Goal: Task Accomplishment & Management: Complete application form

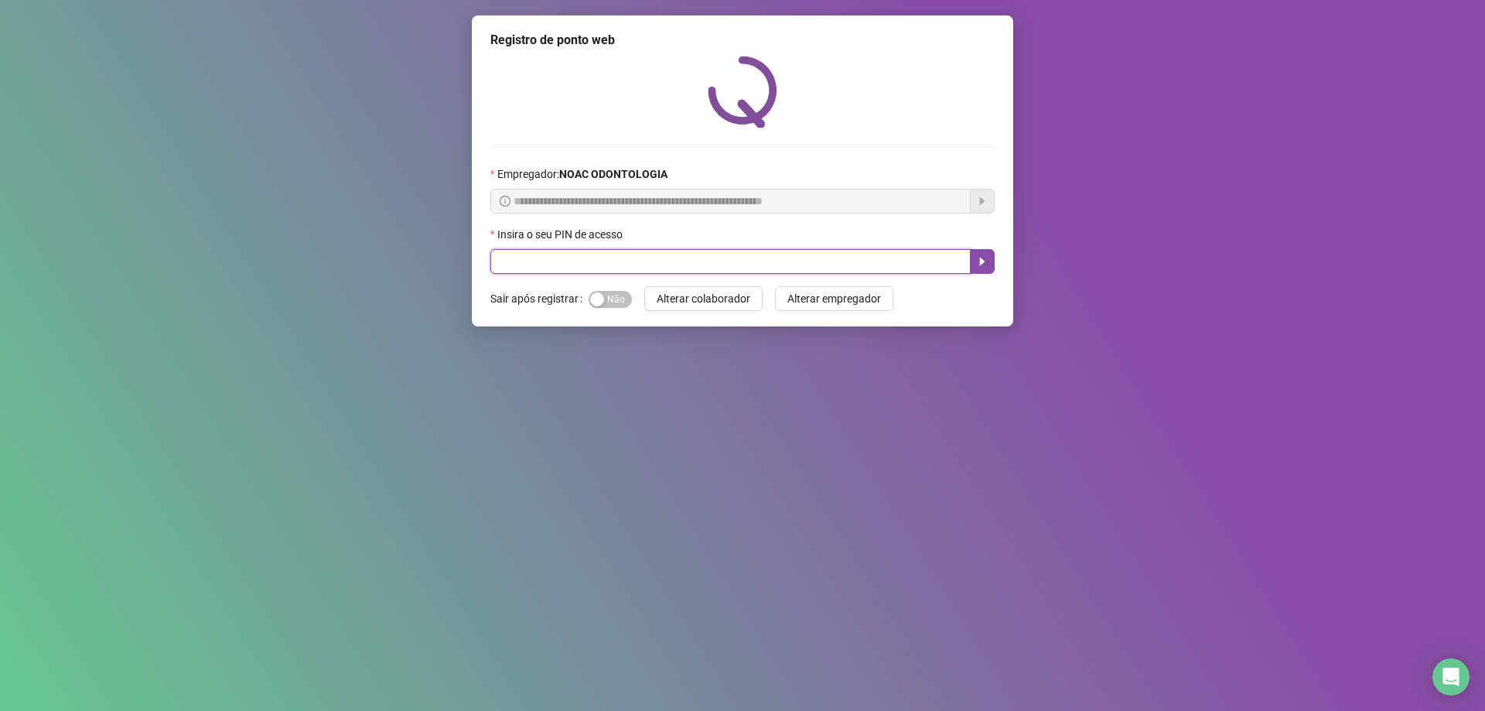
click at [624, 269] on input "text" at bounding box center [730, 261] width 480 height 25
type input "*****"
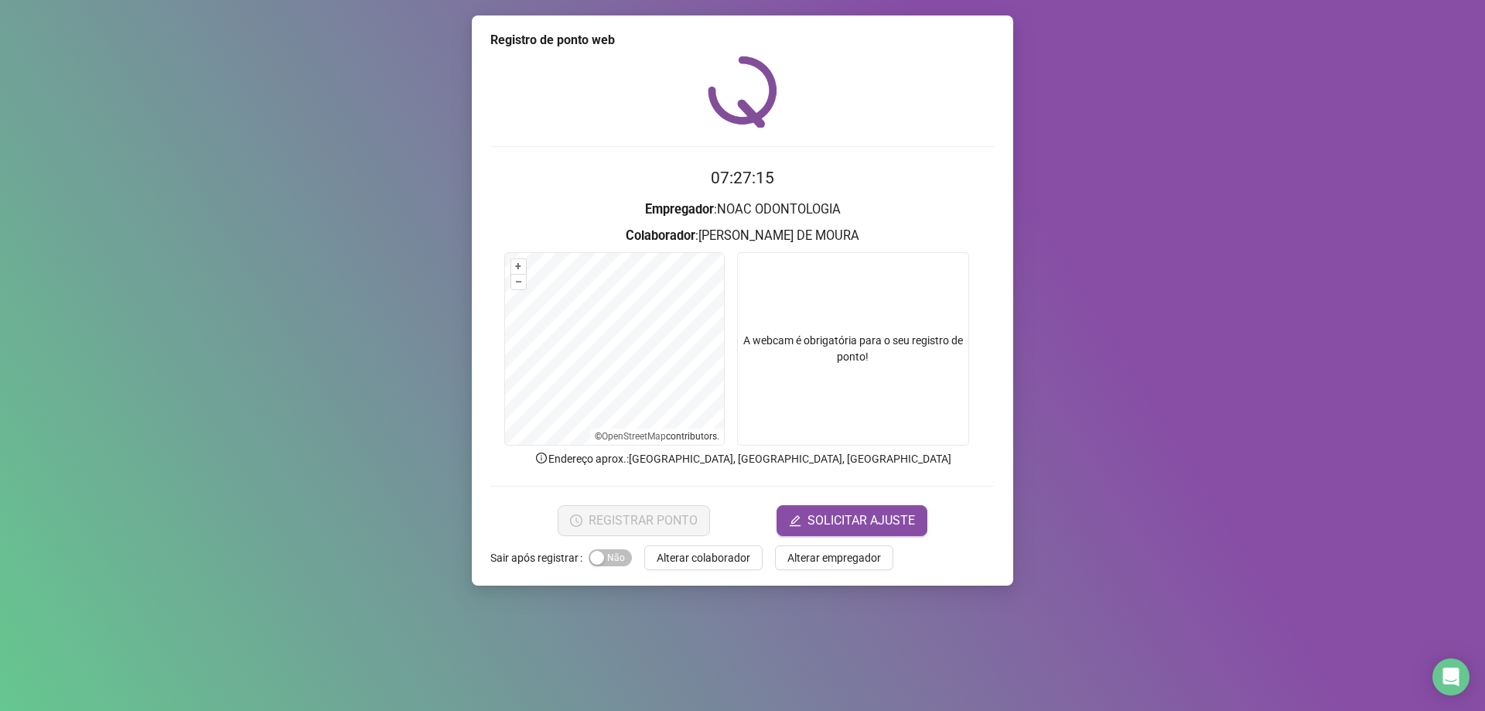
click at [903, 416] on video at bounding box center [853, 348] width 232 height 193
click at [640, 520] on span "REGISTRAR PONTO" at bounding box center [643, 520] width 109 height 19
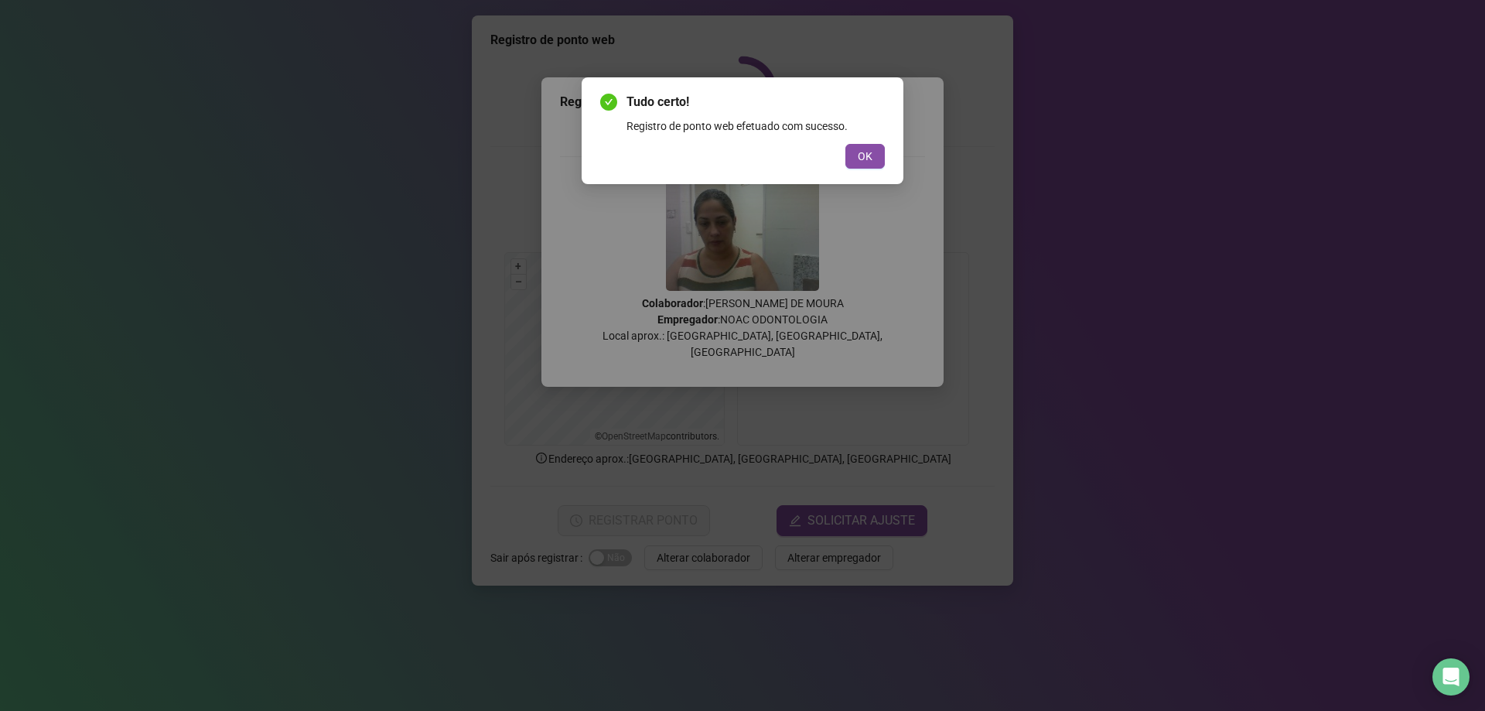
click at [872, 158] on button "OK" at bounding box center [864, 156] width 39 height 25
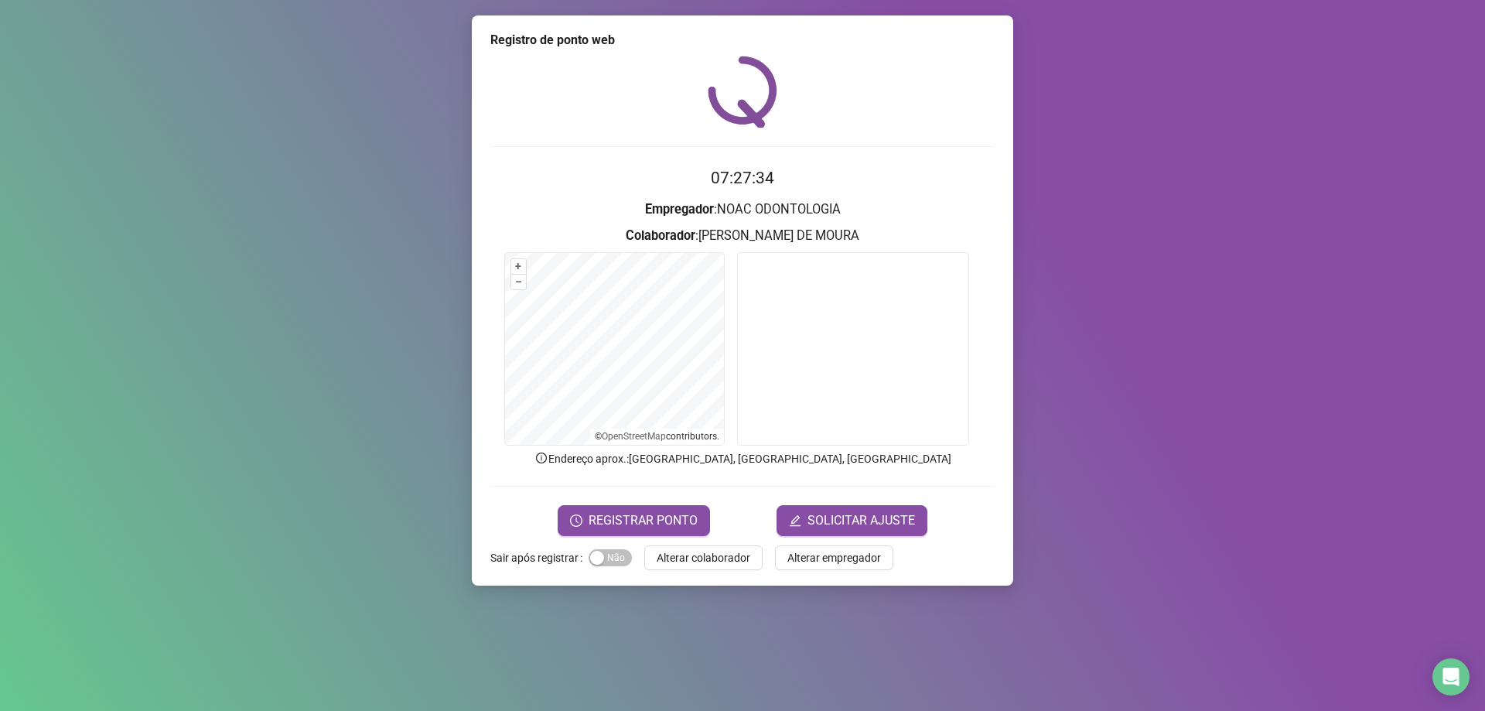
click at [691, 552] on span "Alterar colaborador" at bounding box center [704, 557] width 94 height 17
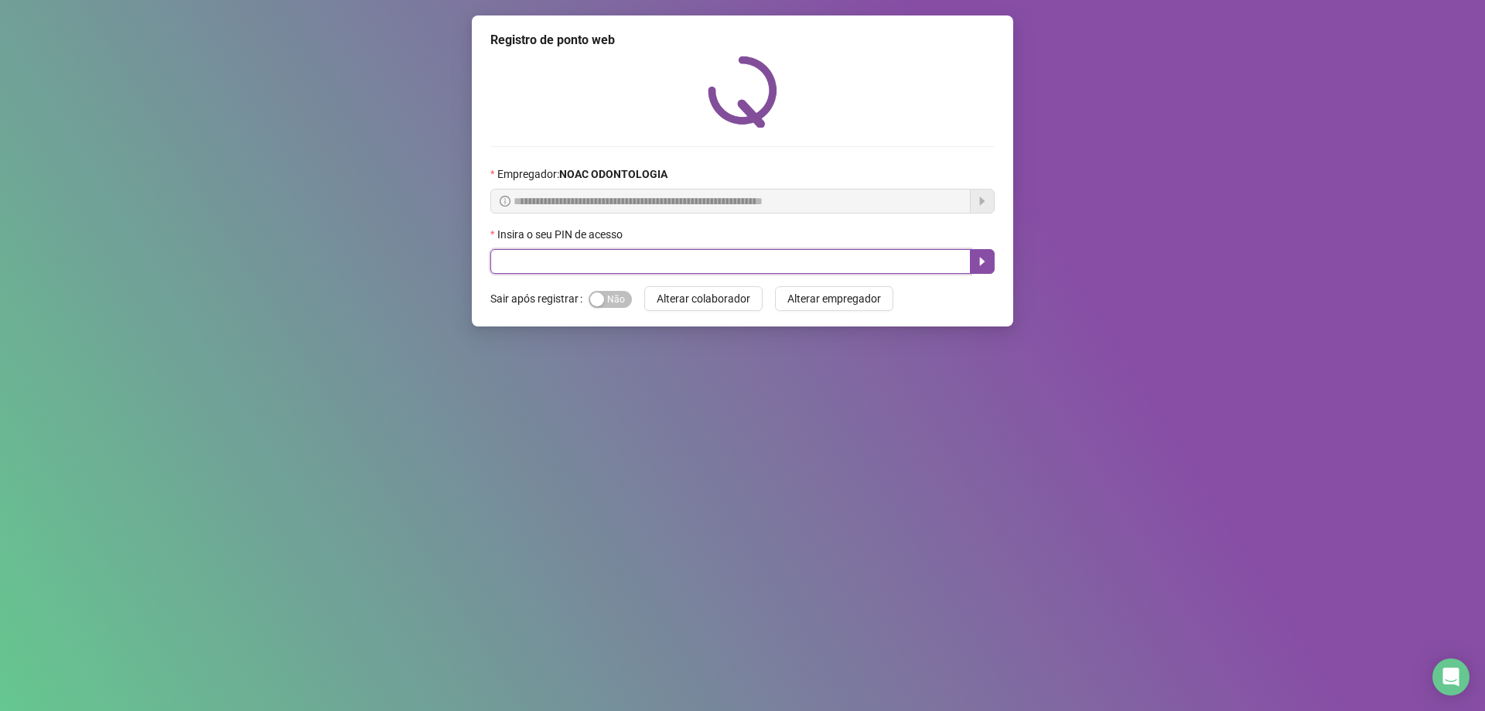
click at [580, 266] on input "text" at bounding box center [730, 261] width 480 height 25
type input "*****"
click at [616, 298] on span "Sim Não" at bounding box center [610, 299] width 43 height 17
click at [976, 266] on button "button" at bounding box center [982, 261] width 25 height 25
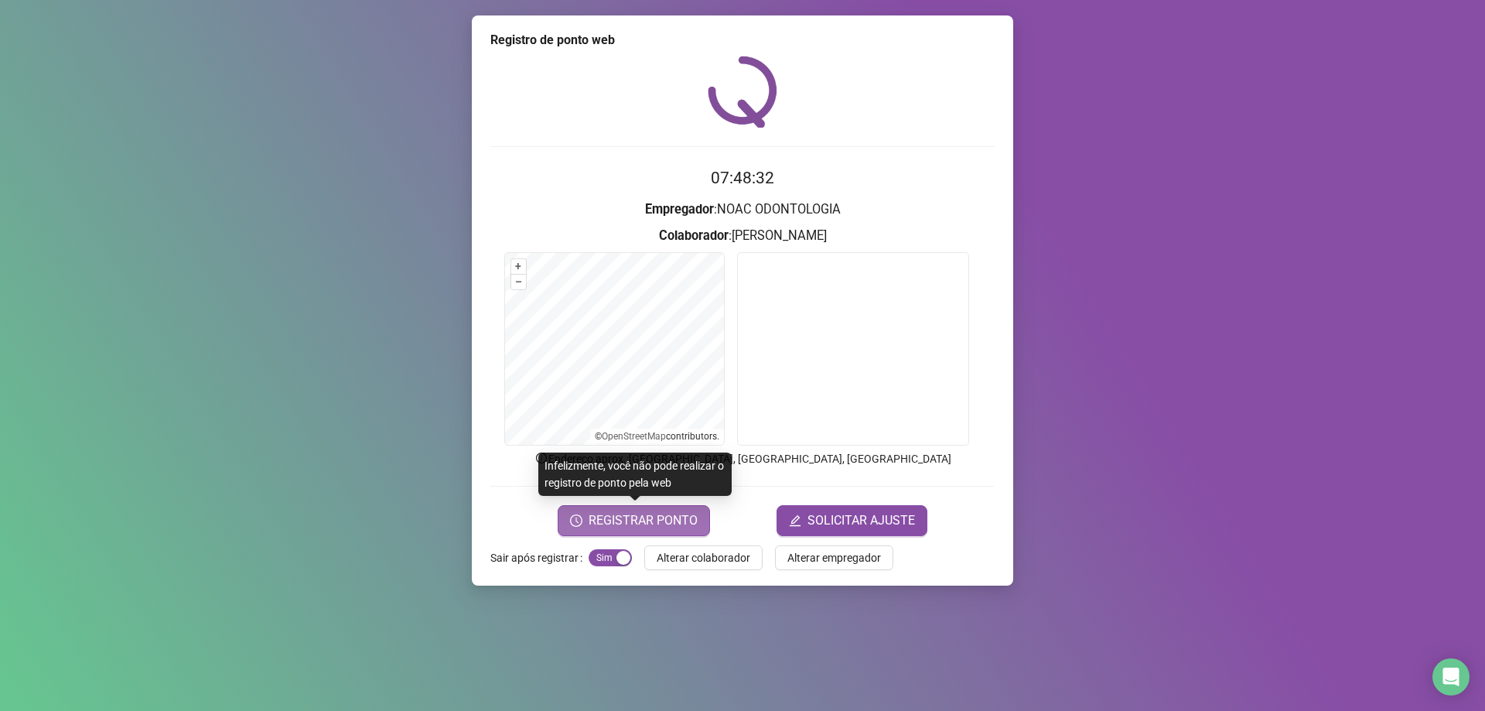
click at [687, 520] on span "REGISTRAR PONTO" at bounding box center [643, 520] width 109 height 19
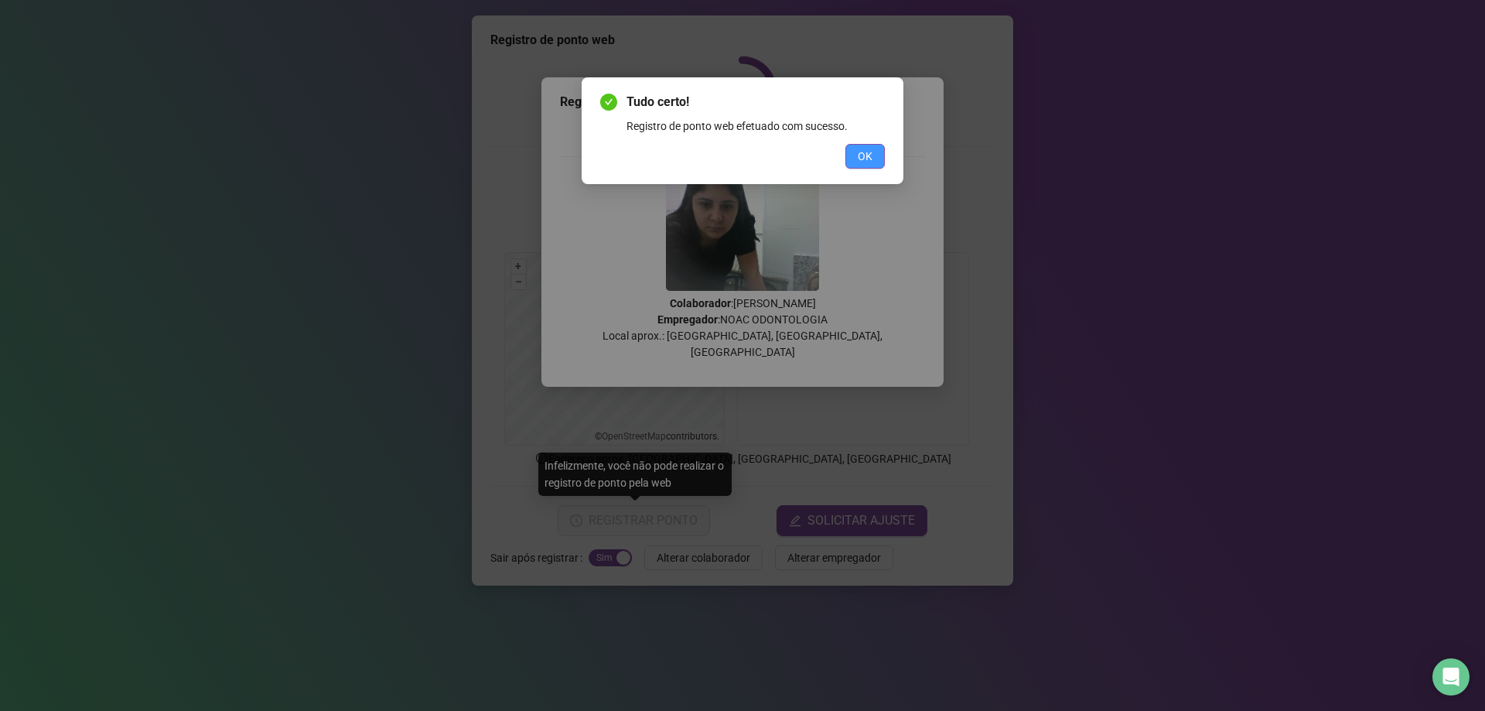
click at [865, 159] on span "OK" at bounding box center [865, 156] width 15 height 17
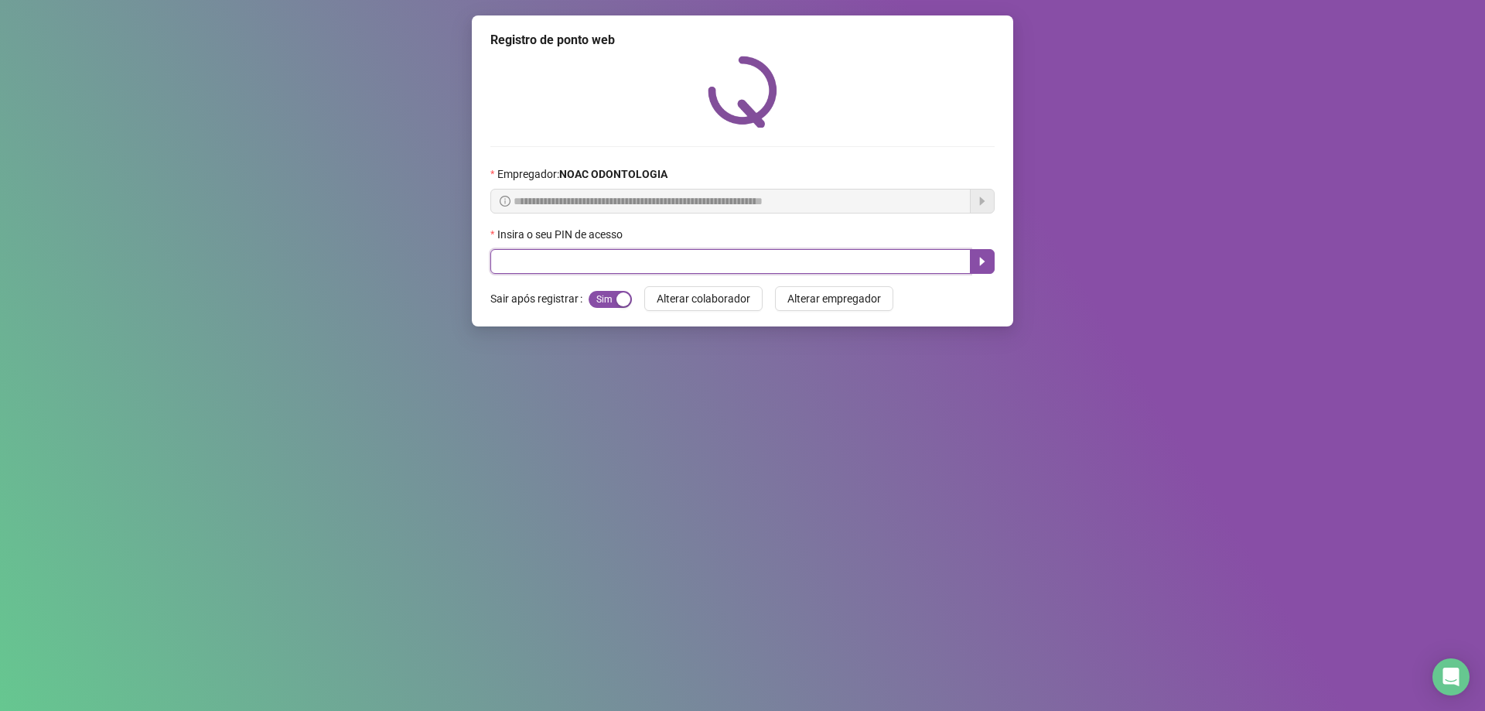
click at [575, 260] on input "text" at bounding box center [730, 261] width 480 height 25
type input "*****"
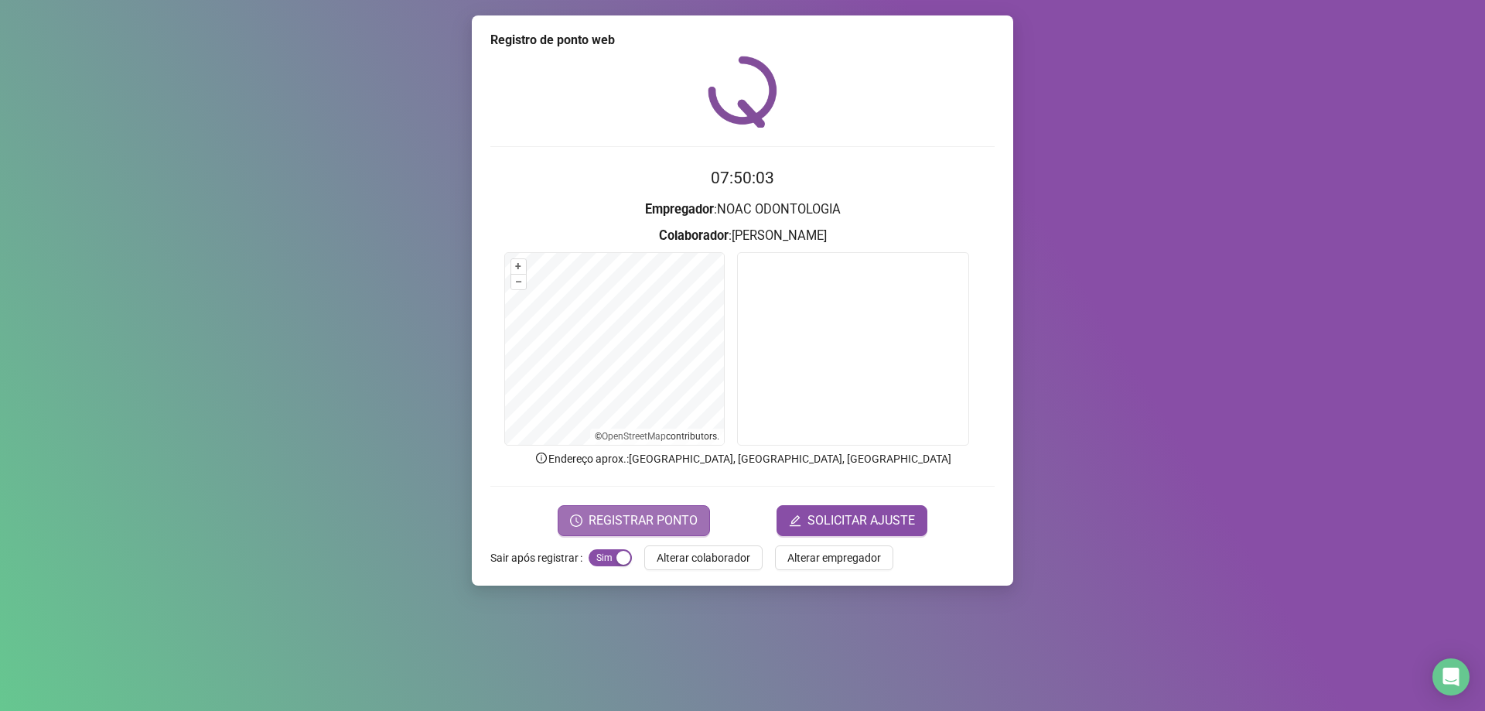
click at [619, 516] on span "REGISTRAR PONTO" at bounding box center [643, 520] width 109 height 19
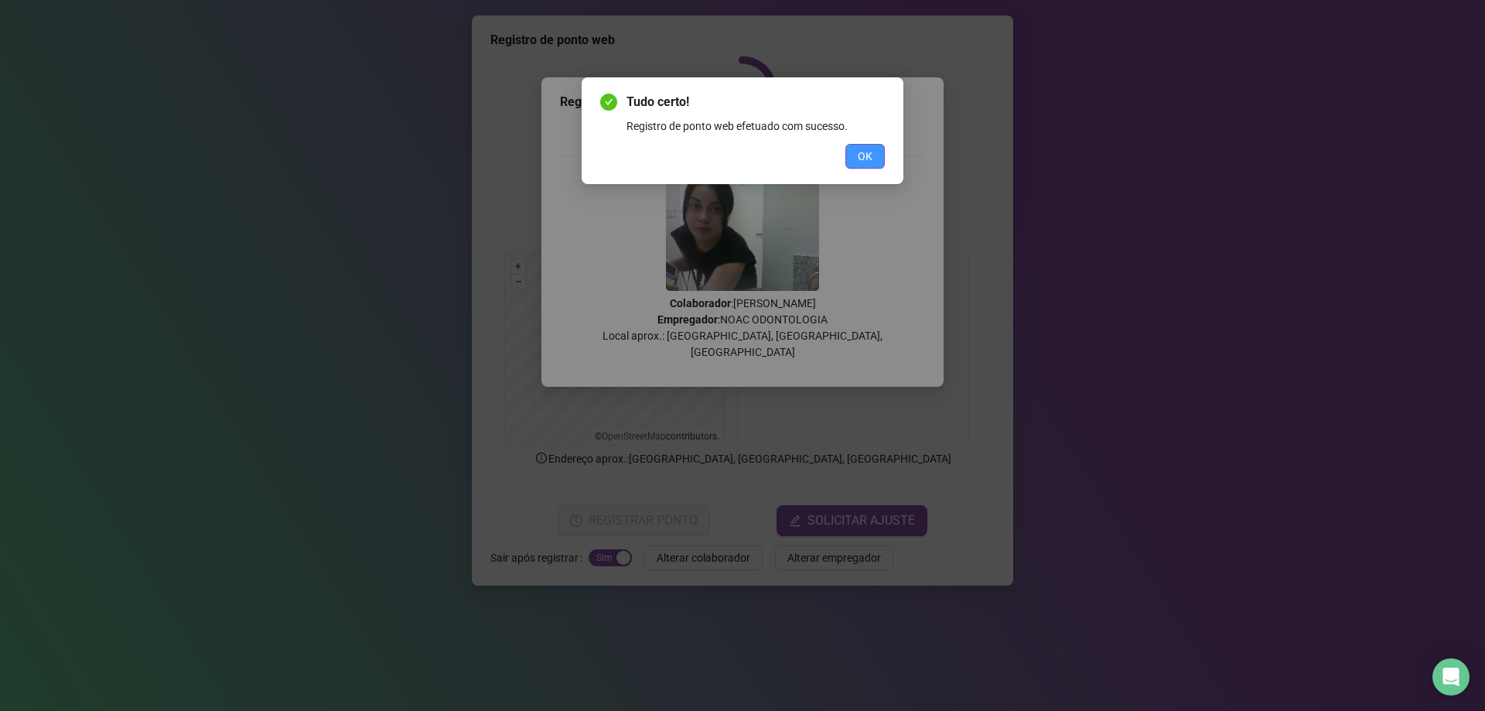
click at [864, 152] on span "OK" at bounding box center [865, 156] width 15 height 17
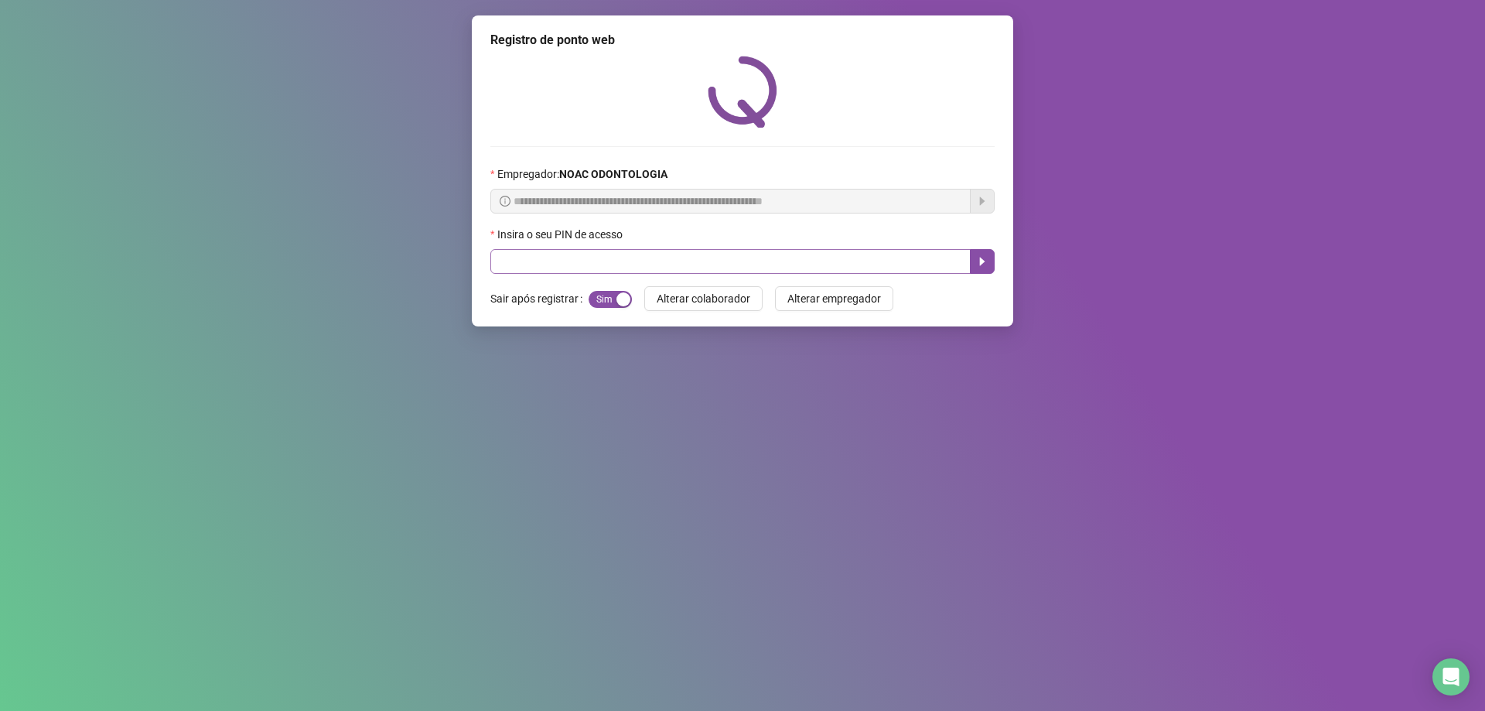
drag, startPoint x: 666, startPoint y: 275, endPoint x: 666, endPoint y: 266, distance: 9.3
click at [666, 273] on div "**********" at bounding box center [742, 170] width 541 height 311
click at [667, 261] on input "text" at bounding box center [730, 261] width 480 height 25
type input "*****"
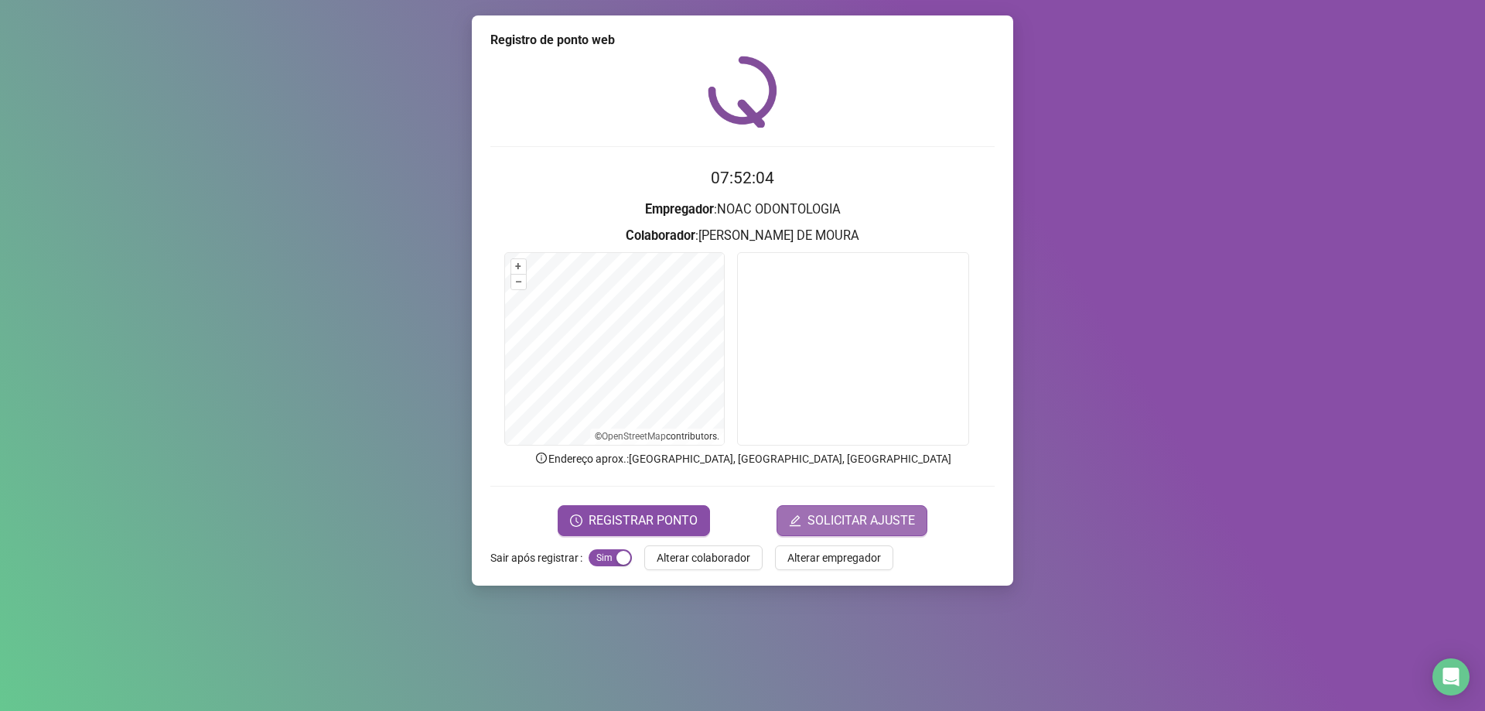
click at [839, 524] on span "SOLICITAR AJUSTE" at bounding box center [861, 520] width 108 height 19
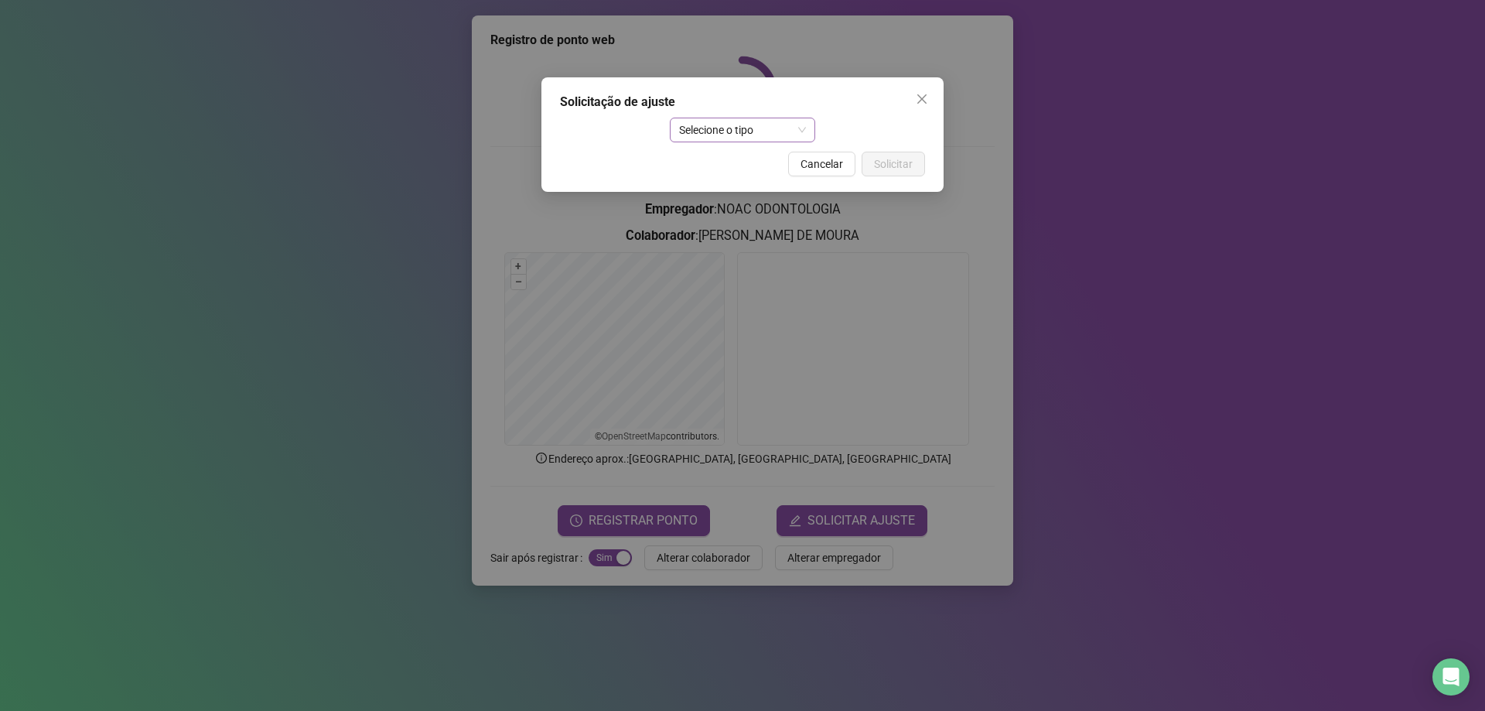
click at [802, 127] on span "Selecione o tipo" at bounding box center [743, 129] width 128 height 23
click at [777, 183] on div "Atestado" at bounding box center [742, 185] width 121 height 17
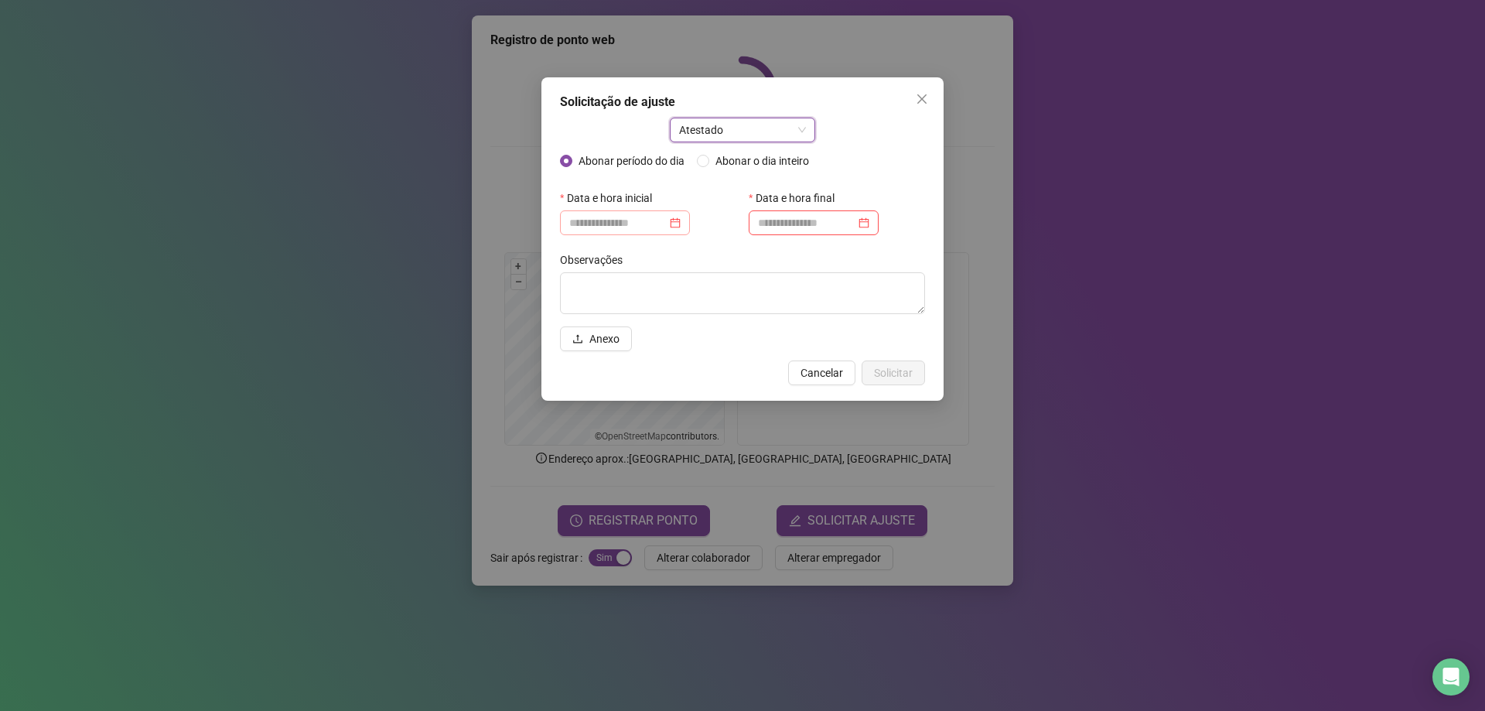
click at [681, 221] on div at bounding box center [624, 222] width 111 height 17
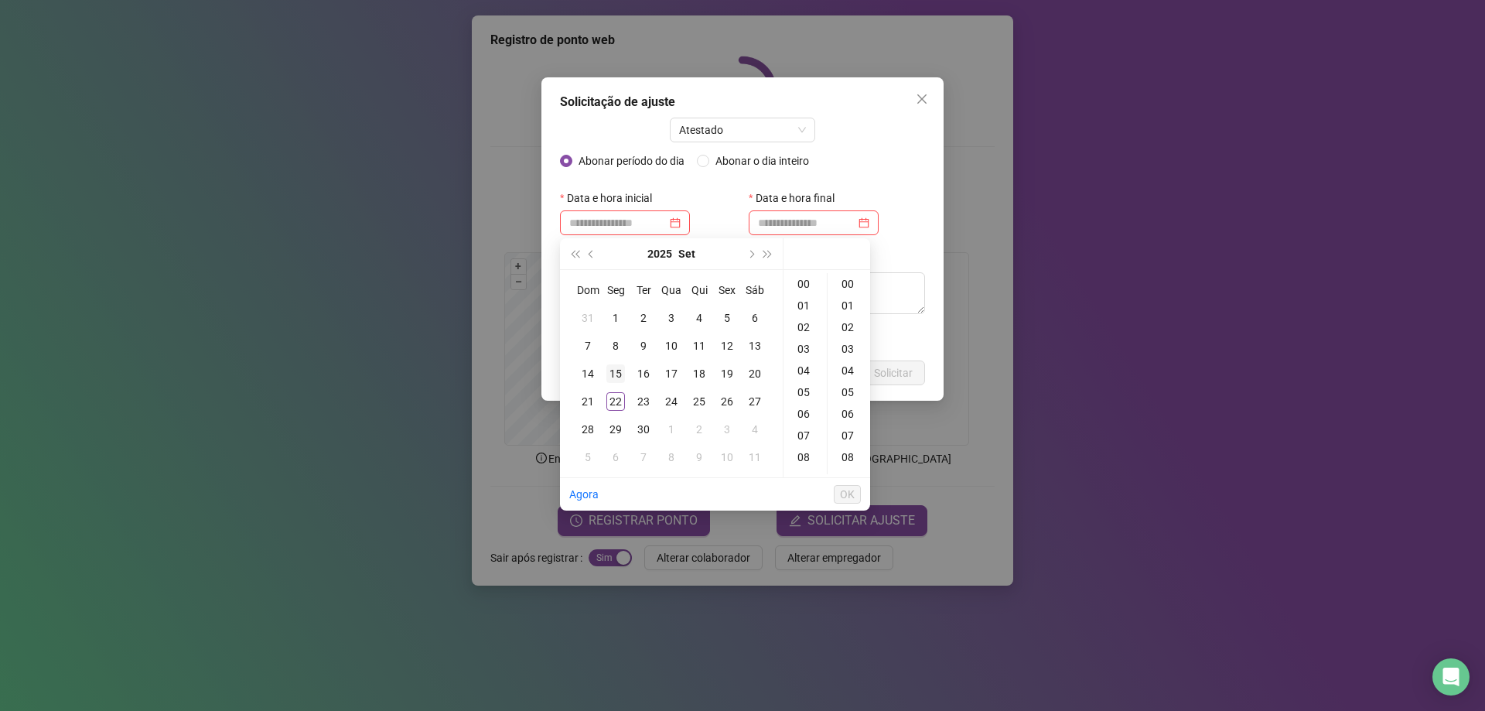
click at [626, 374] on td "15" at bounding box center [616, 374] width 28 height 28
type input "**********"
click at [789, 235] on div "Data e hora final" at bounding box center [836, 217] width 189 height 62
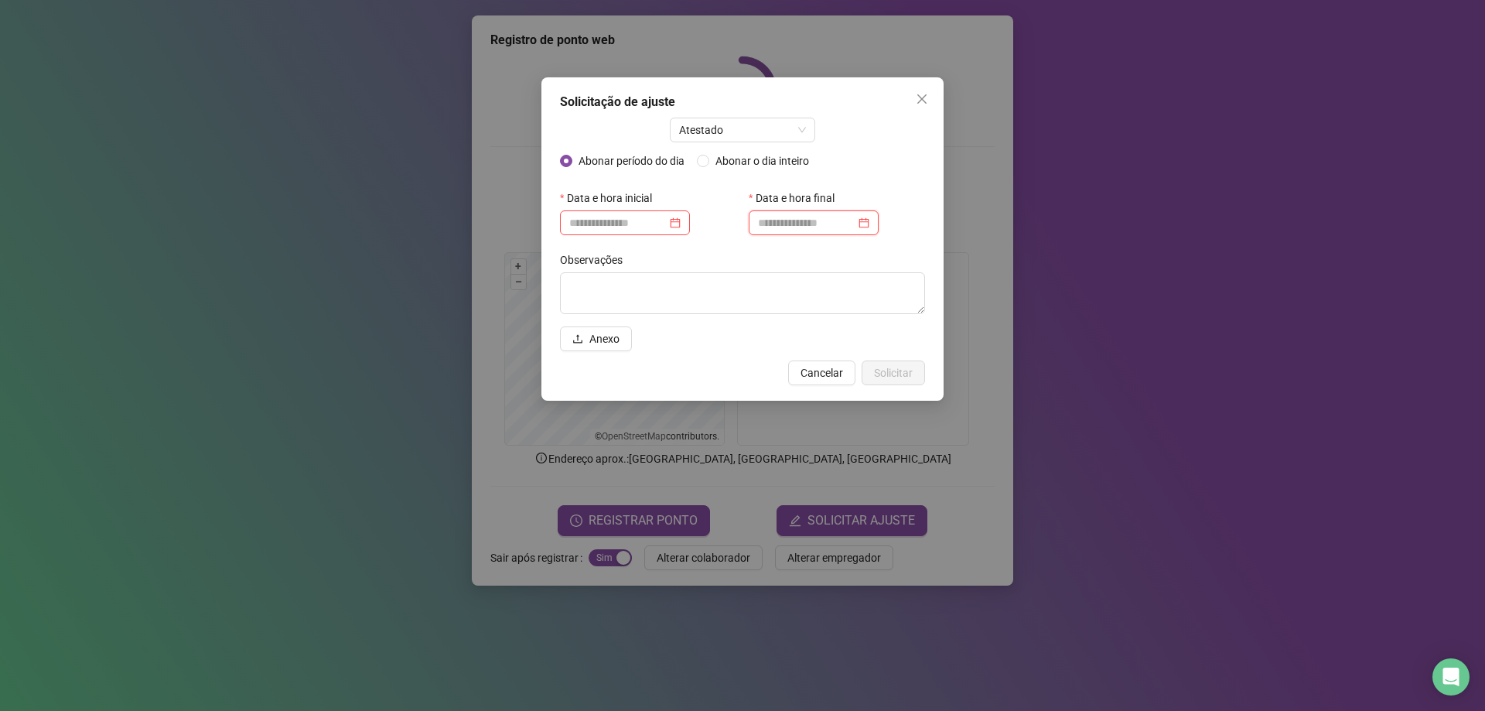
click at [787, 226] on input at bounding box center [806, 222] width 97 height 17
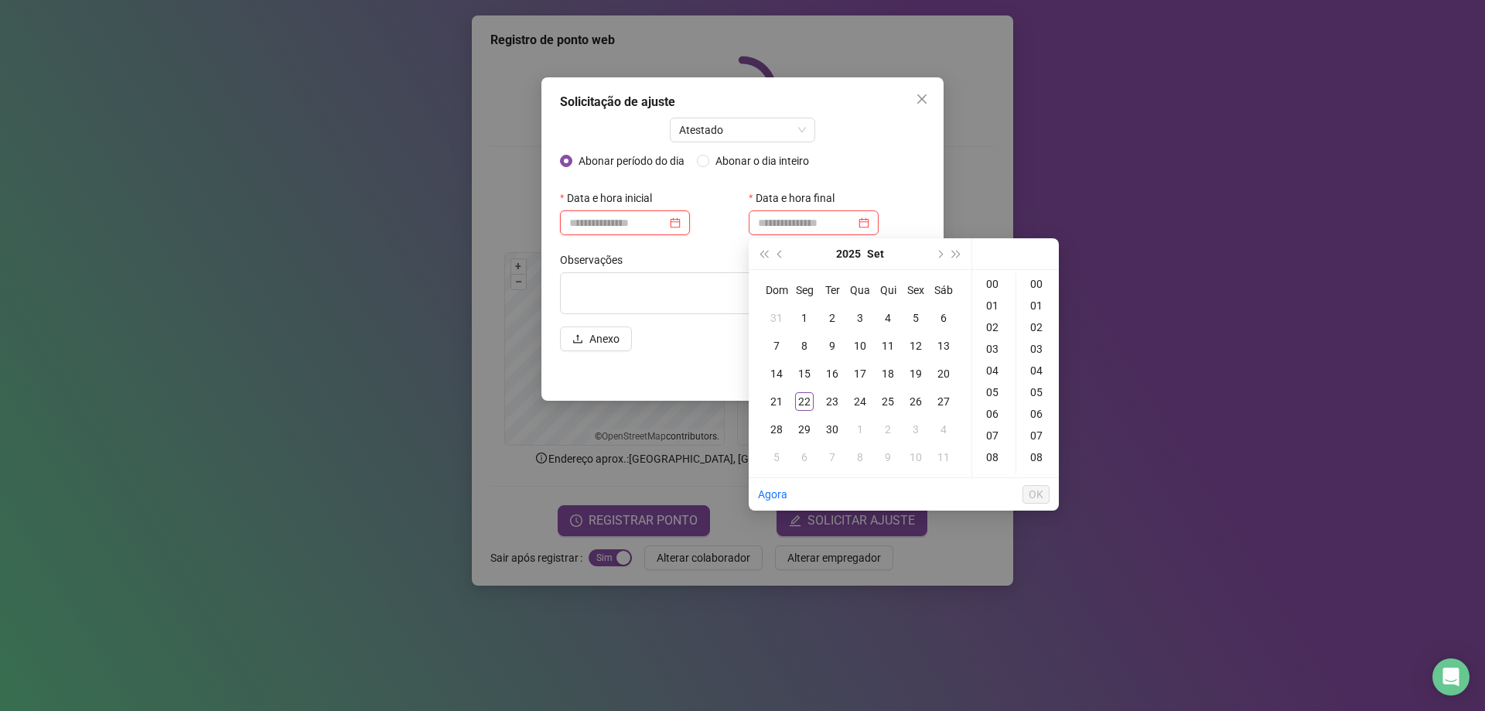
click at [610, 230] on input at bounding box center [617, 222] width 97 height 17
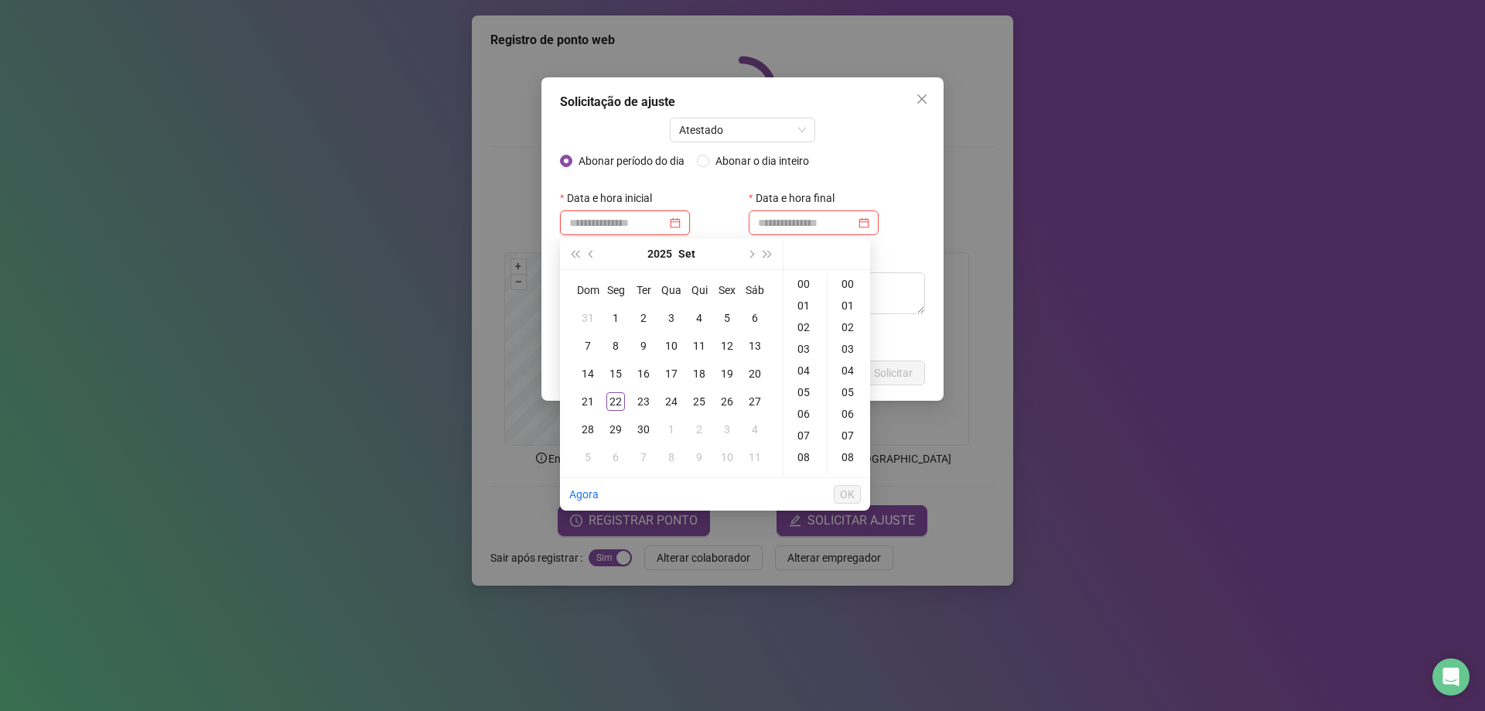
click at [610, 230] on input at bounding box center [617, 222] width 97 height 17
click at [621, 372] on div "15" at bounding box center [615, 373] width 19 height 19
type input "**********"
click at [807, 221] on input at bounding box center [806, 222] width 97 height 17
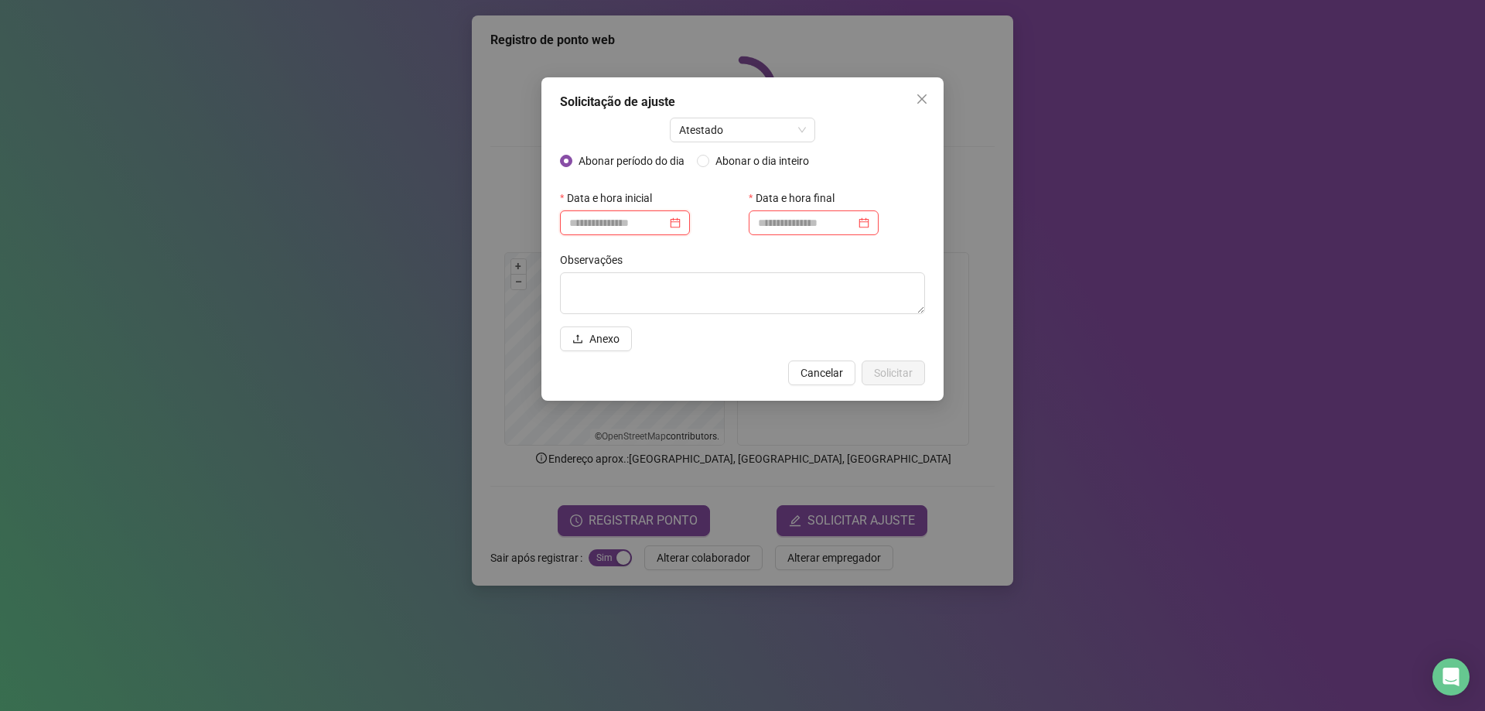
click at [626, 220] on input at bounding box center [617, 222] width 97 height 17
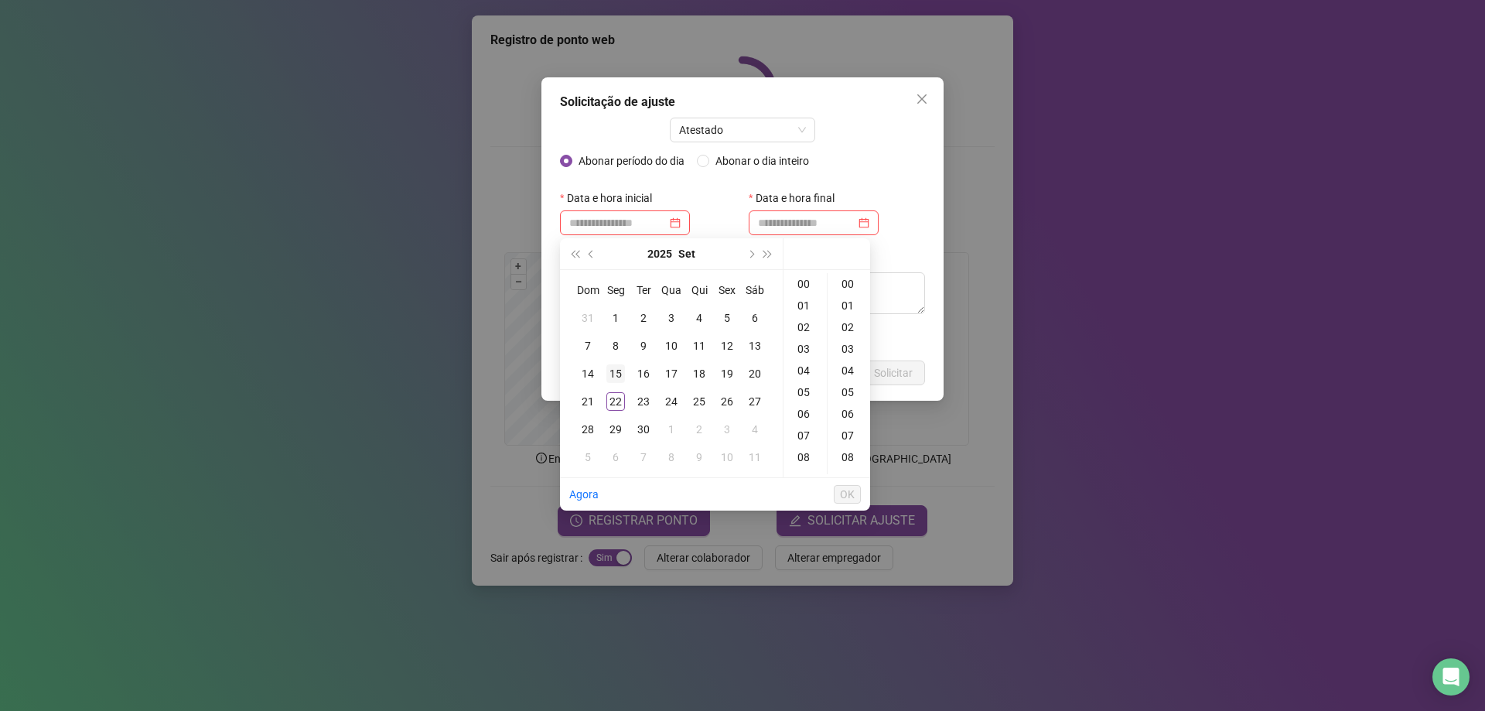
click at [615, 374] on div "15" at bounding box center [615, 373] width 19 height 19
type input "**********"
click at [851, 494] on span "OK" at bounding box center [847, 494] width 15 height 17
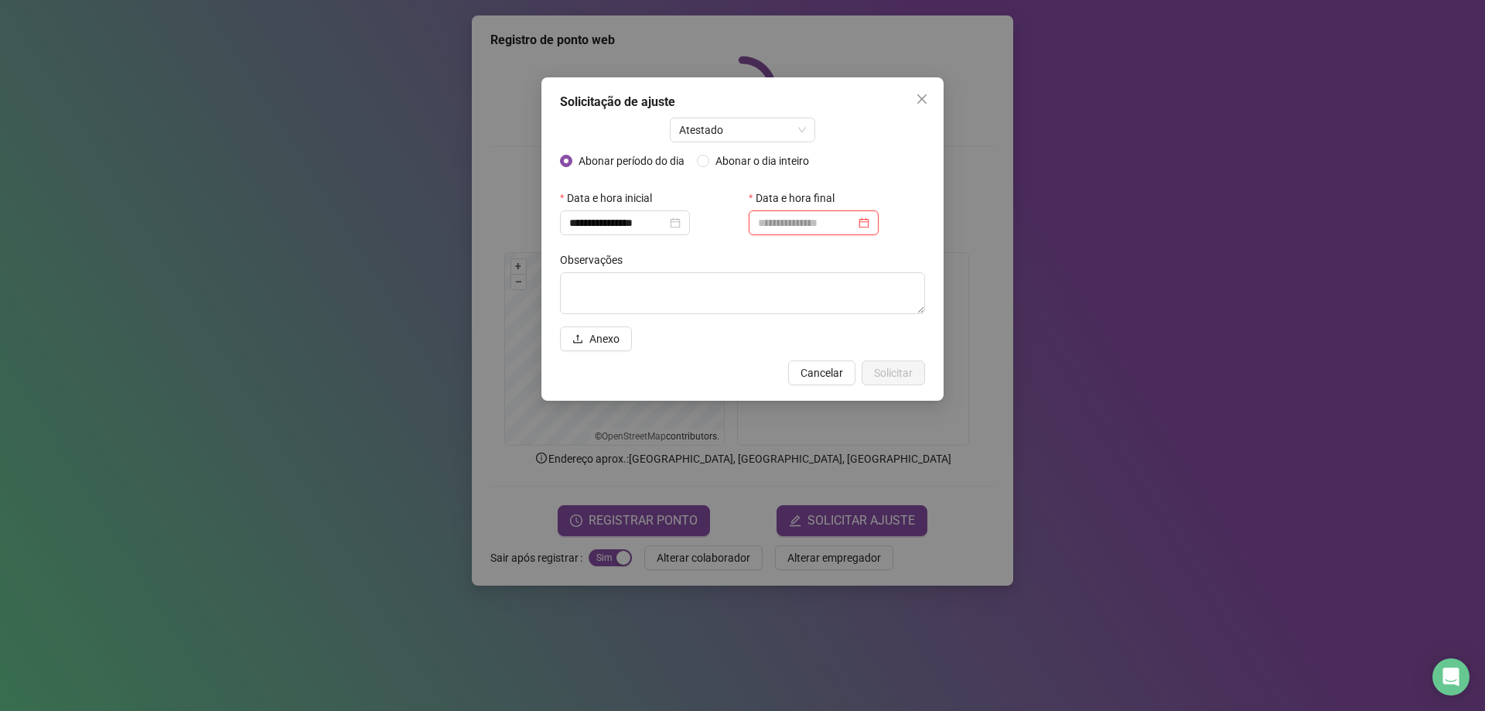
click at [815, 224] on input at bounding box center [806, 222] width 97 height 17
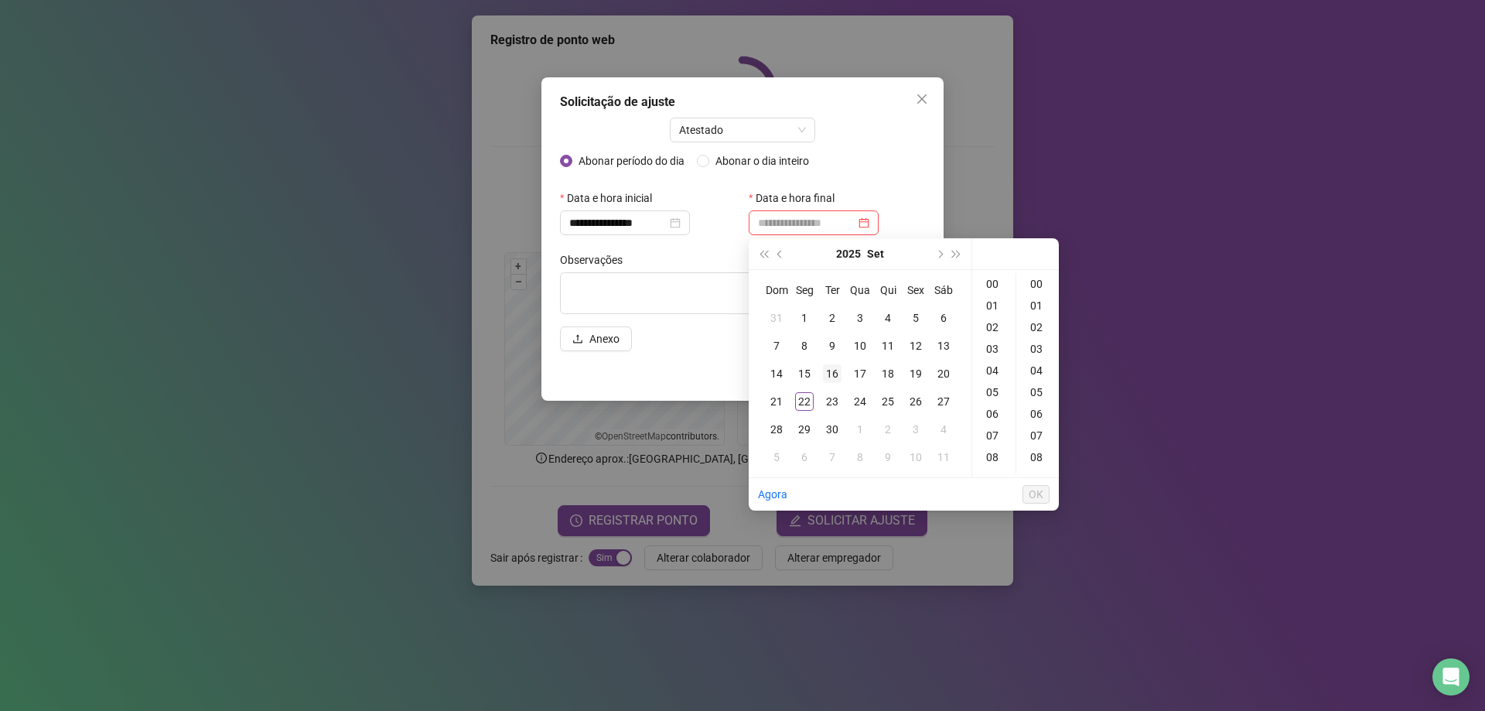
click at [834, 374] on div "16" at bounding box center [832, 373] width 19 height 19
type input "**********"
click at [1036, 496] on span "OK" at bounding box center [1036, 494] width 15 height 17
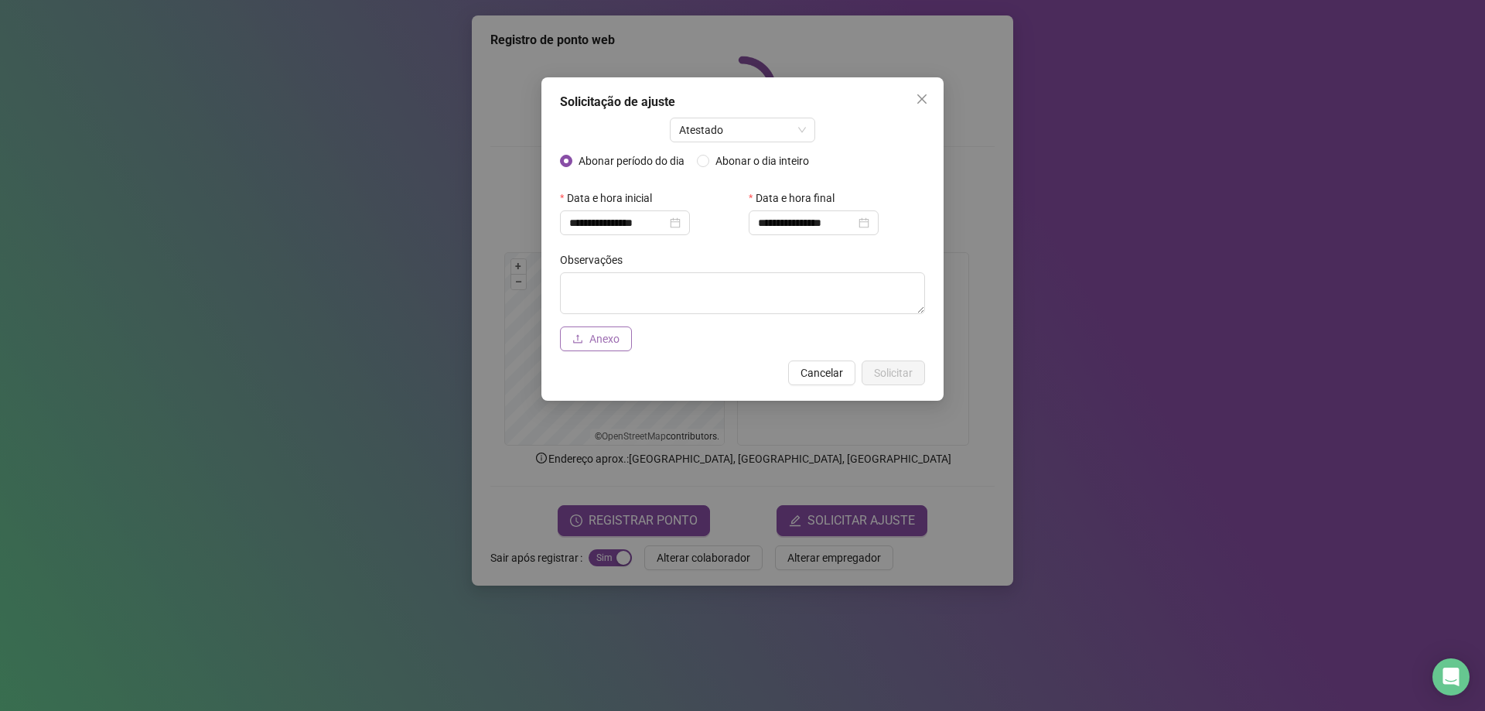
click at [594, 339] on span "Anexo" at bounding box center [604, 338] width 30 height 17
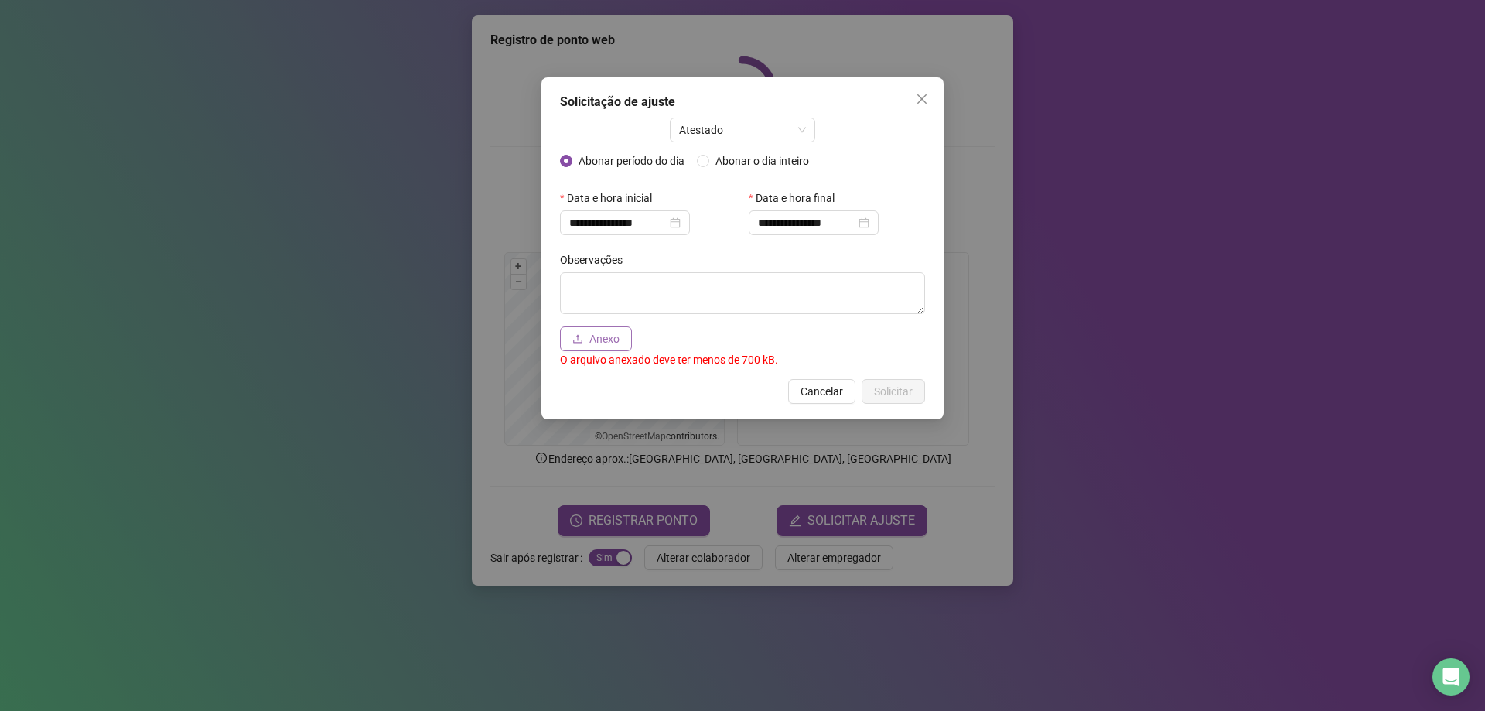
click at [607, 346] on span "Anexo" at bounding box center [604, 338] width 30 height 17
click at [611, 343] on span "Anexo" at bounding box center [604, 338] width 30 height 17
click at [920, 108] on button "Close" at bounding box center [922, 99] width 25 height 25
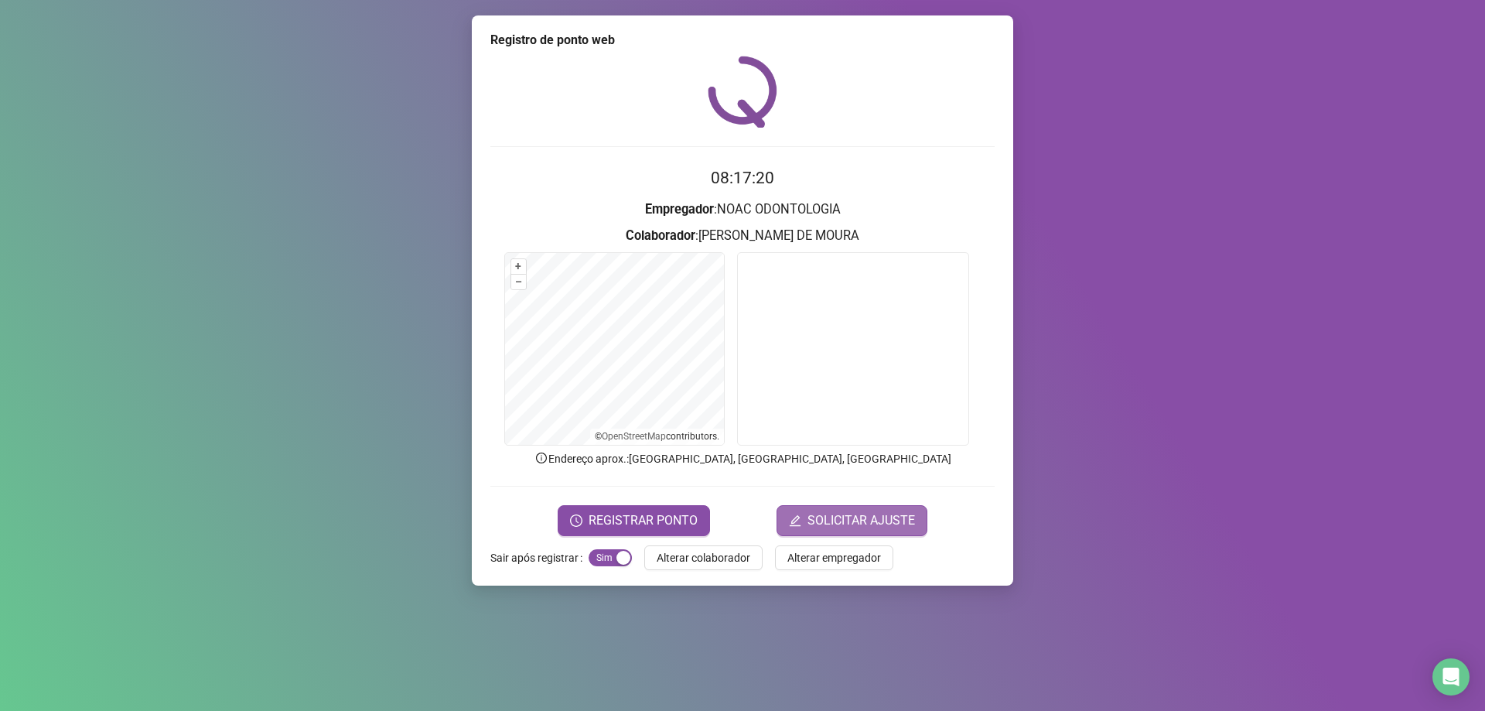
click at [837, 505] on button "SOLICITAR AJUSTE" at bounding box center [851, 520] width 151 height 31
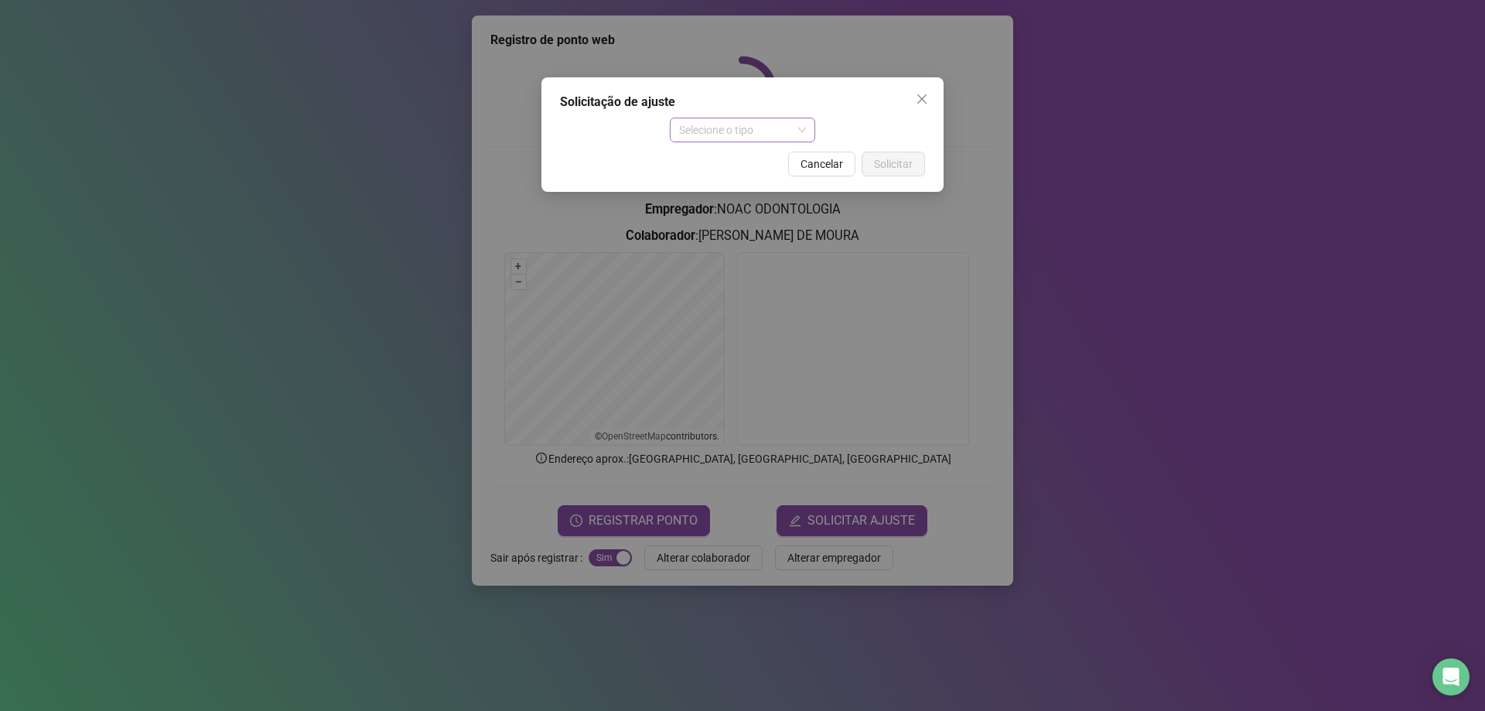
click at [766, 128] on span "Selecione o tipo" at bounding box center [743, 129] width 128 height 23
click at [766, 195] on div "Atestado" at bounding box center [743, 185] width 140 height 25
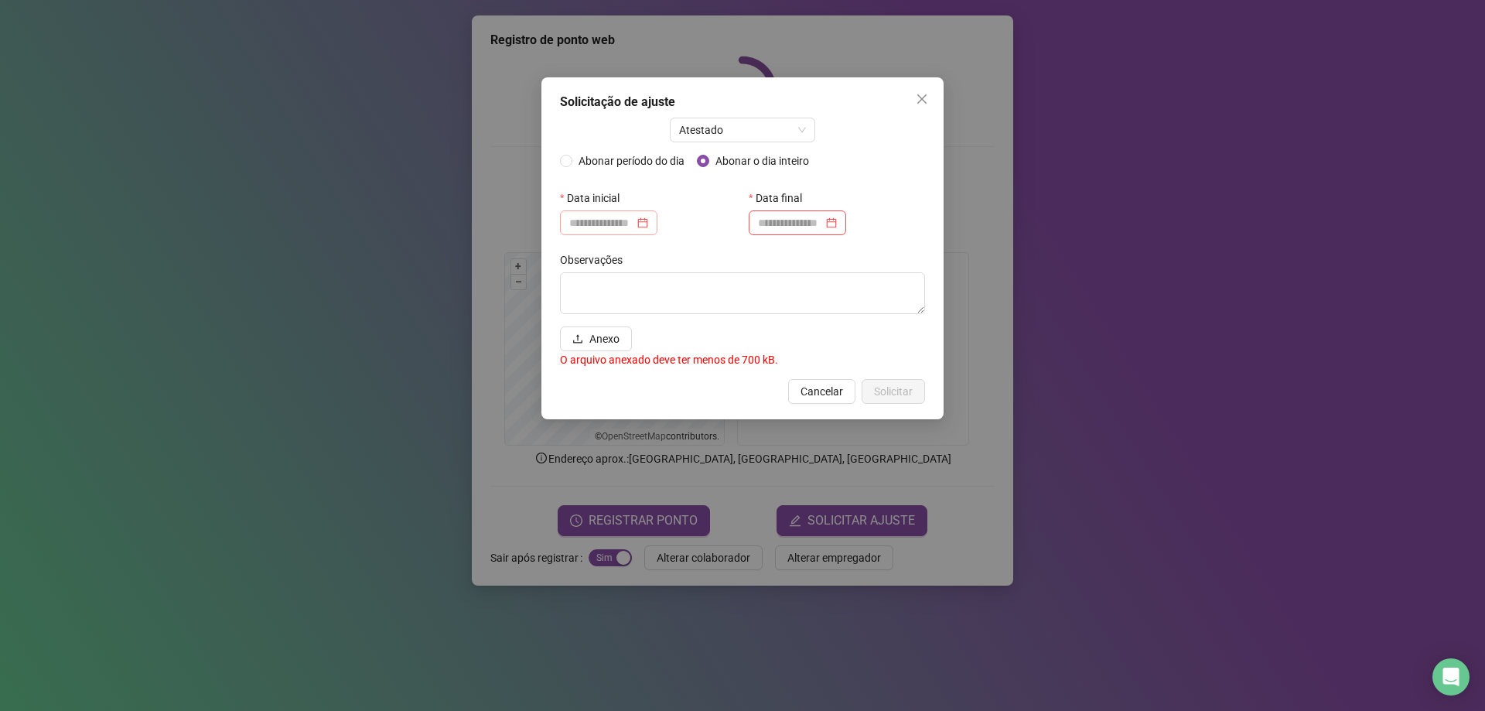
click at [648, 230] on div at bounding box center [608, 222] width 79 height 17
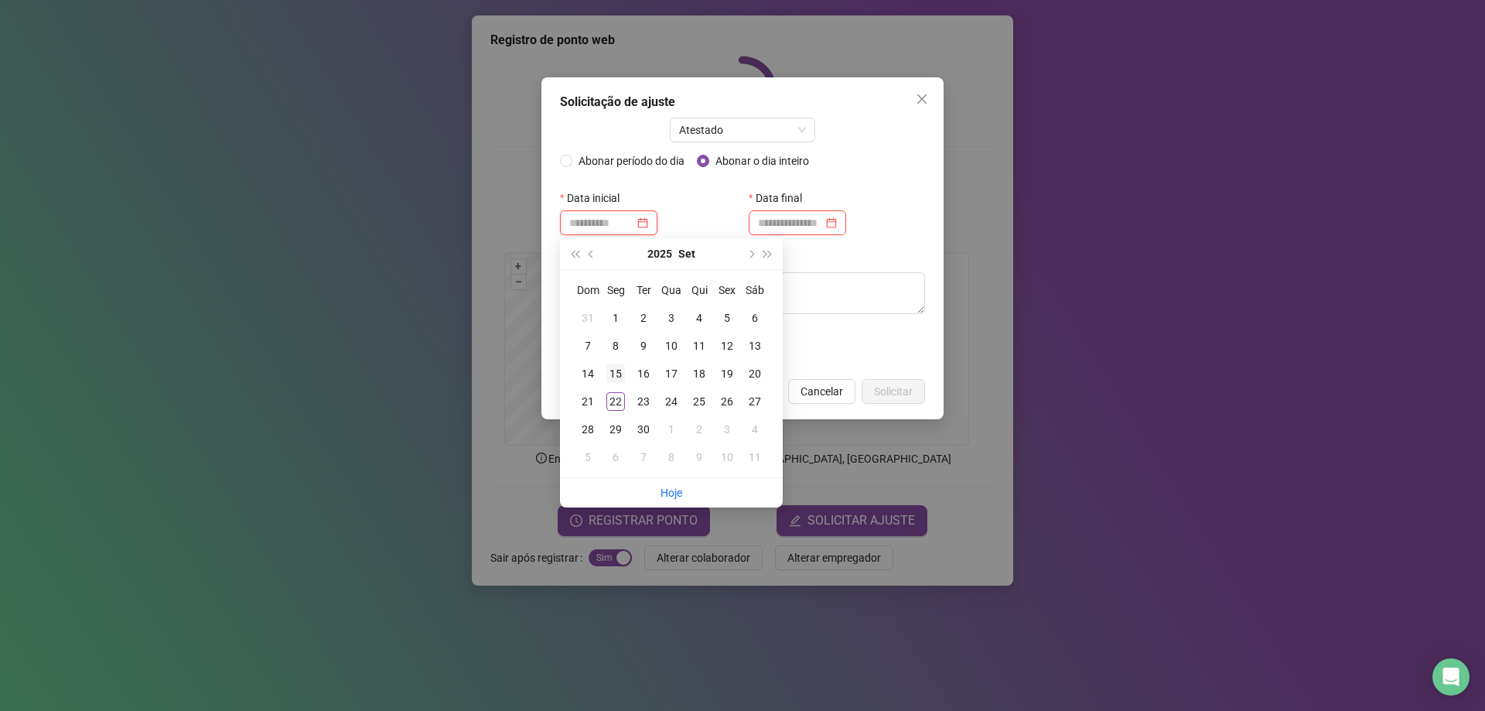
type input "**********"
click at [609, 370] on div "15" at bounding box center [615, 373] width 19 height 19
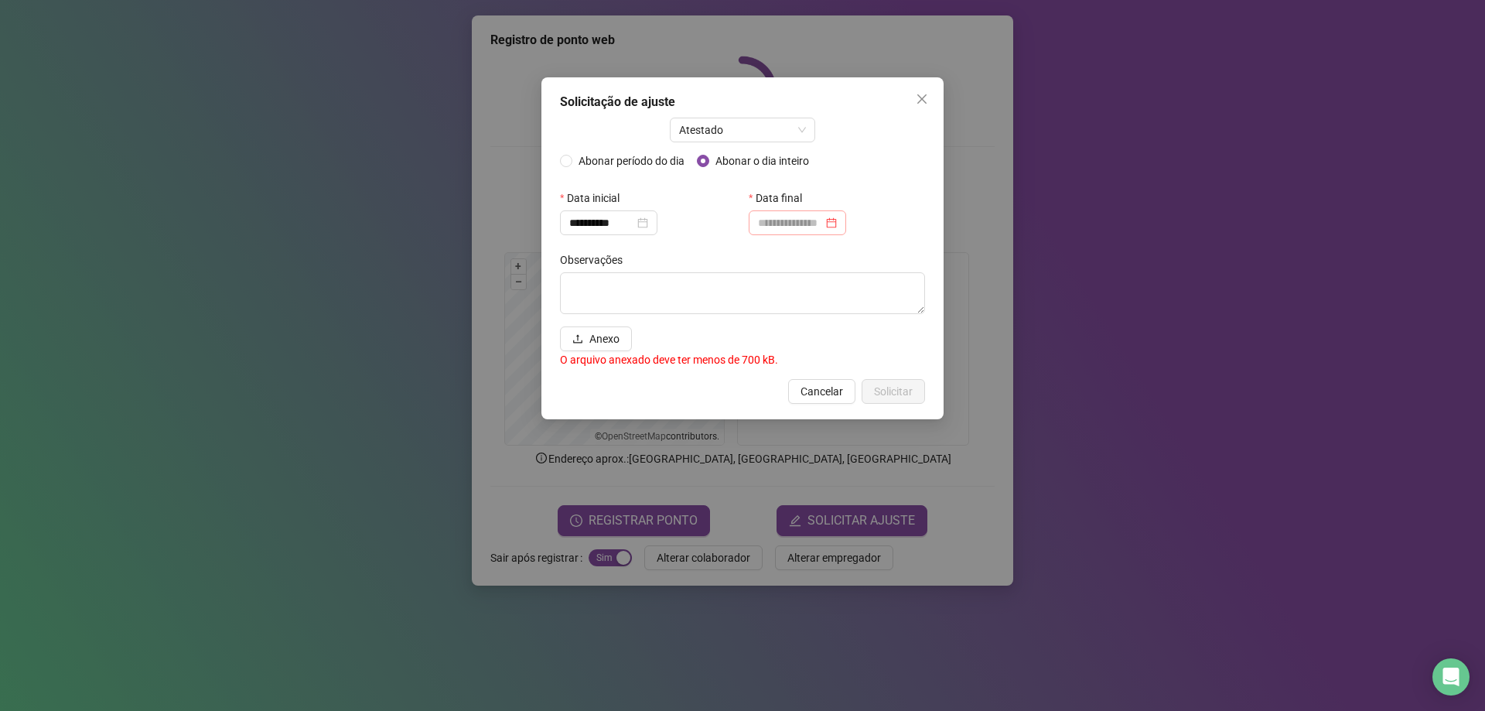
click at [797, 214] on div at bounding box center [797, 222] width 97 height 25
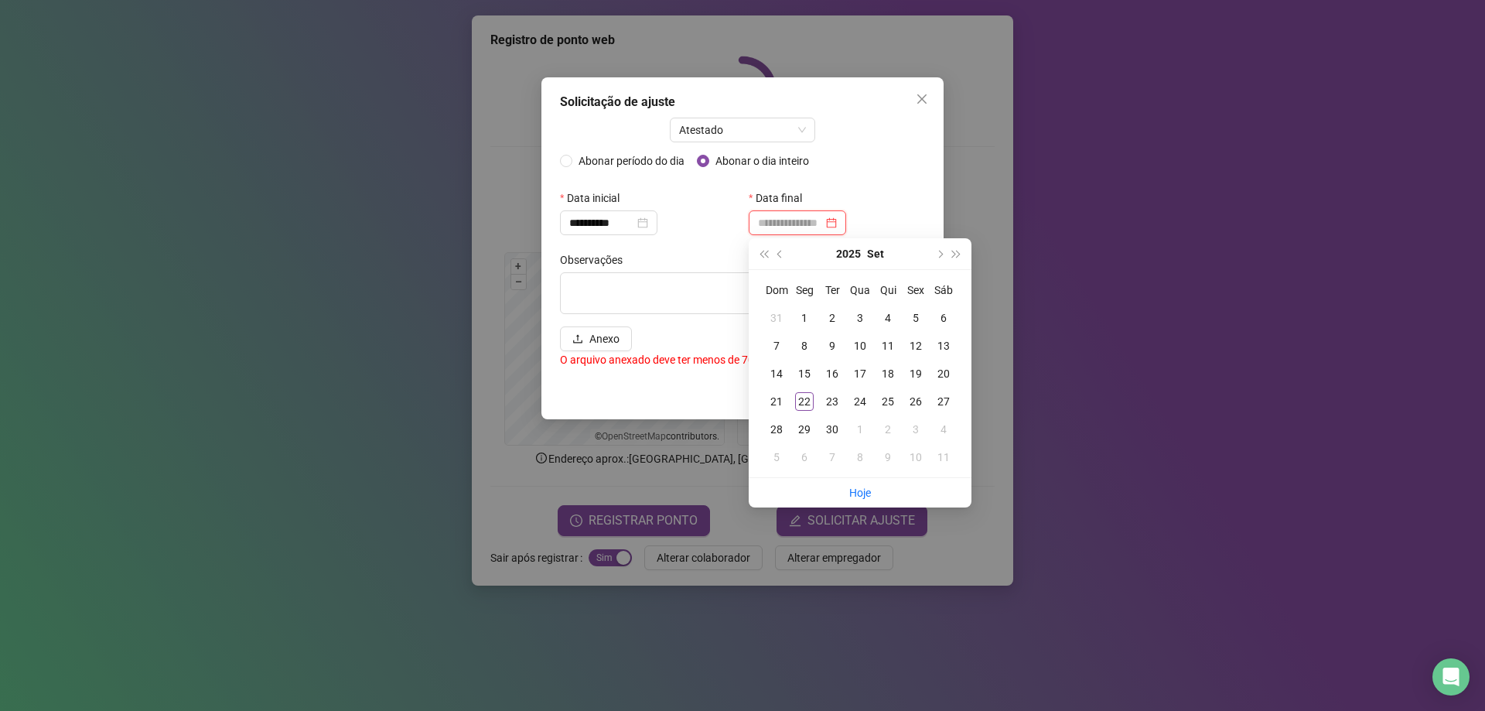
click at [794, 233] on div at bounding box center [797, 222] width 97 height 25
type input "**********"
click at [838, 375] on div "16" at bounding box center [832, 373] width 19 height 19
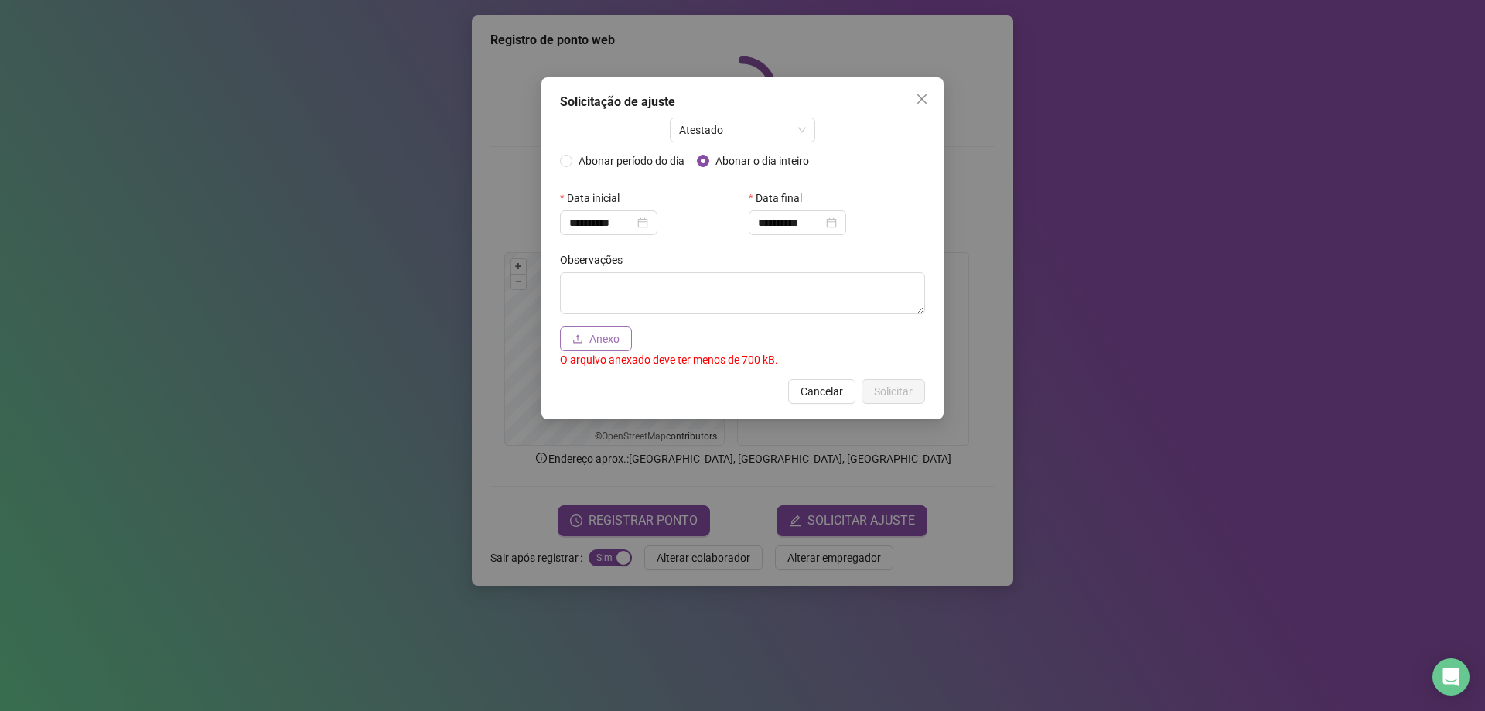
click at [617, 339] on span "Anexo" at bounding box center [604, 338] width 30 height 17
click at [609, 343] on span "Anexo" at bounding box center [604, 338] width 30 height 17
click at [617, 336] on span "Anexo" at bounding box center [604, 338] width 30 height 17
click at [921, 97] on icon "close" at bounding box center [922, 99] width 12 height 12
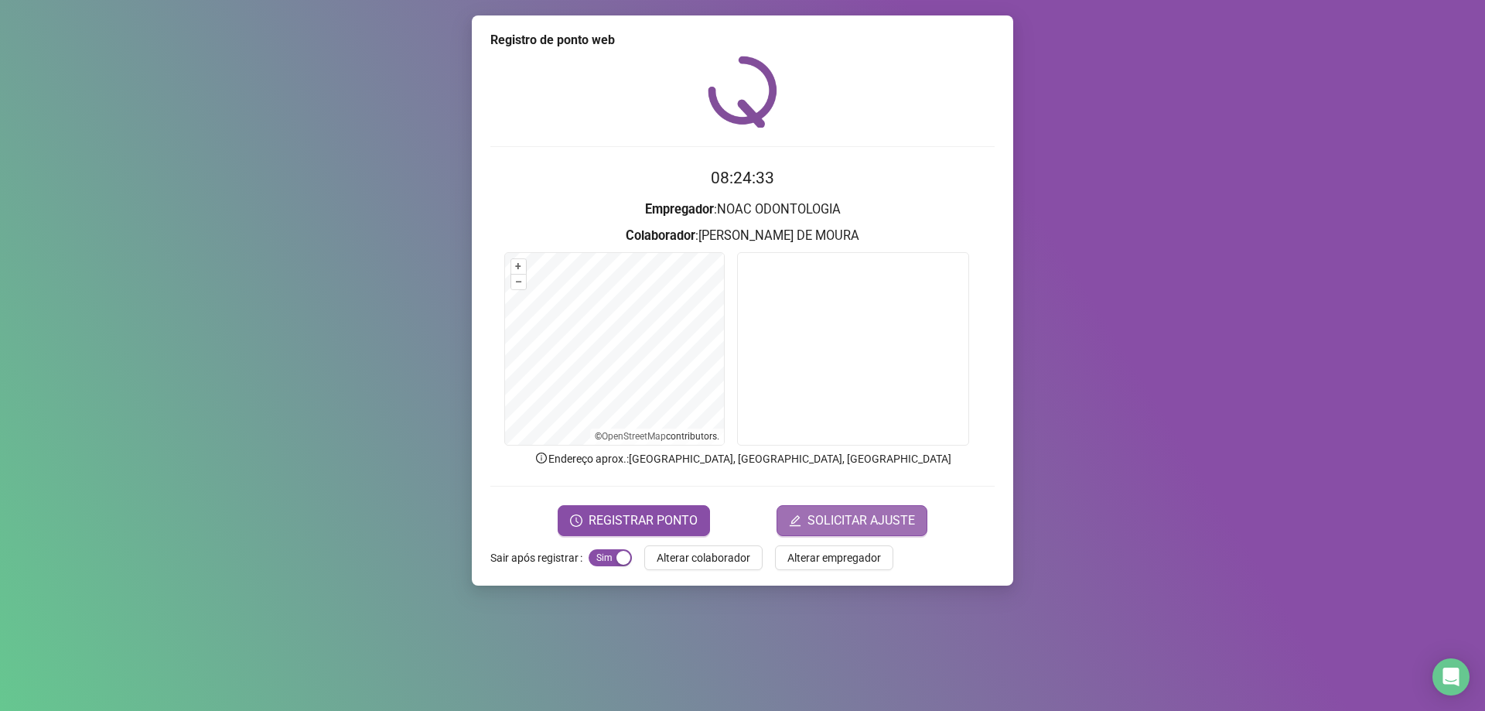
click at [836, 522] on span "SOLICITAR AJUSTE" at bounding box center [861, 520] width 108 height 19
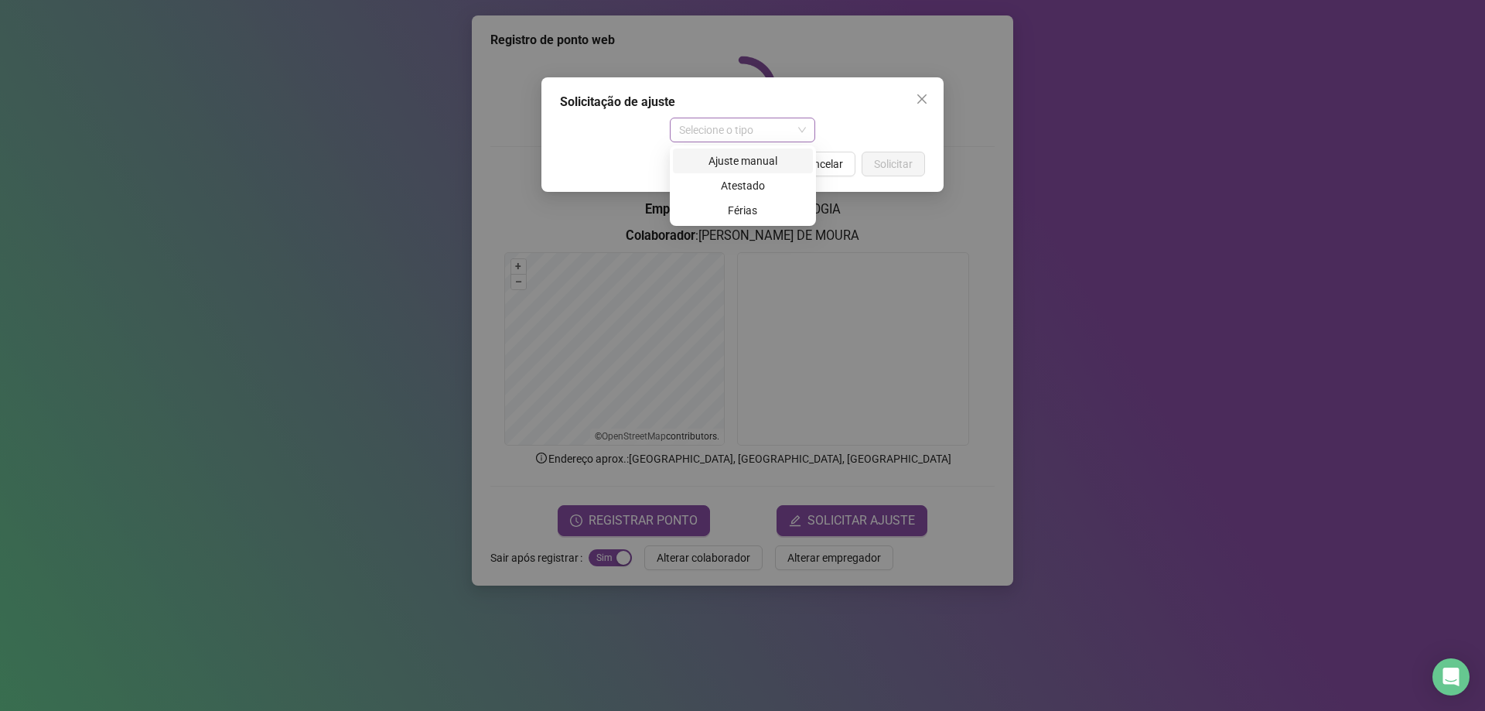
click at [795, 132] on span "Selecione o tipo" at bounding box center [743, 129] width 128 height 23
click at [776, 180] on div "Atestado" at bounding box center [742, 185] width 121 height 17
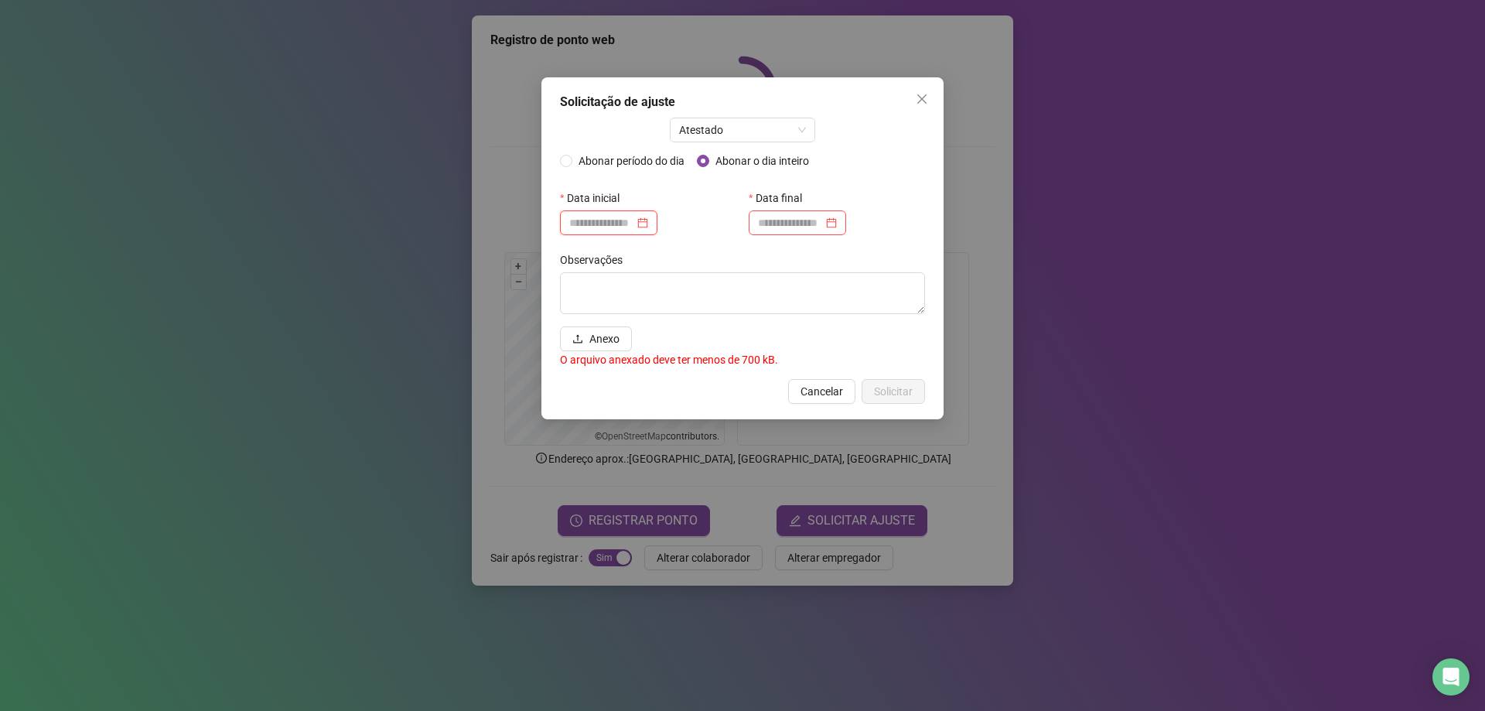
click at [634, 224] on input at bounding box center [601, 222] width 65 height 17
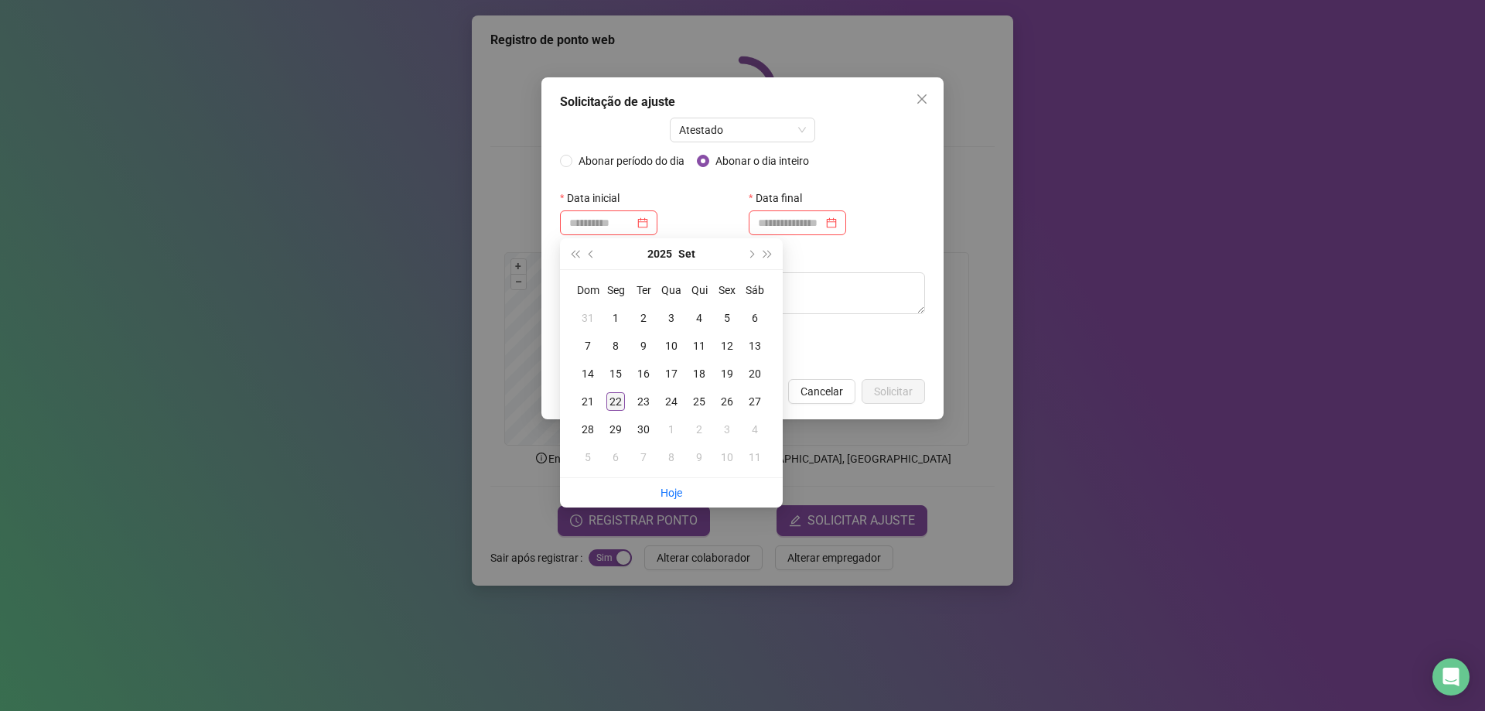
click at [622, 402] on div "22" at bounding box center [615, 401] width 19 height 19
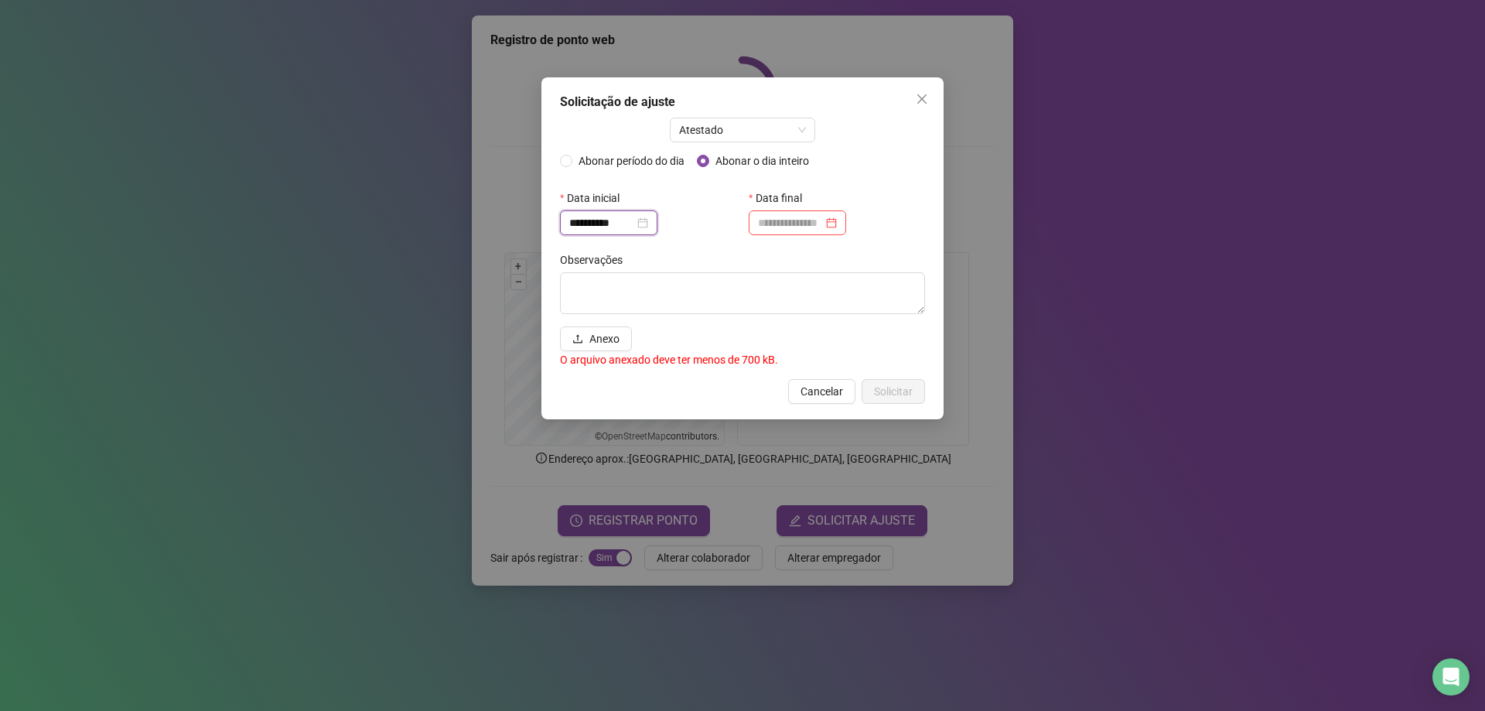
click at [614, 224] on input "**********" at bounding box center [601, 222] width 65 height 17
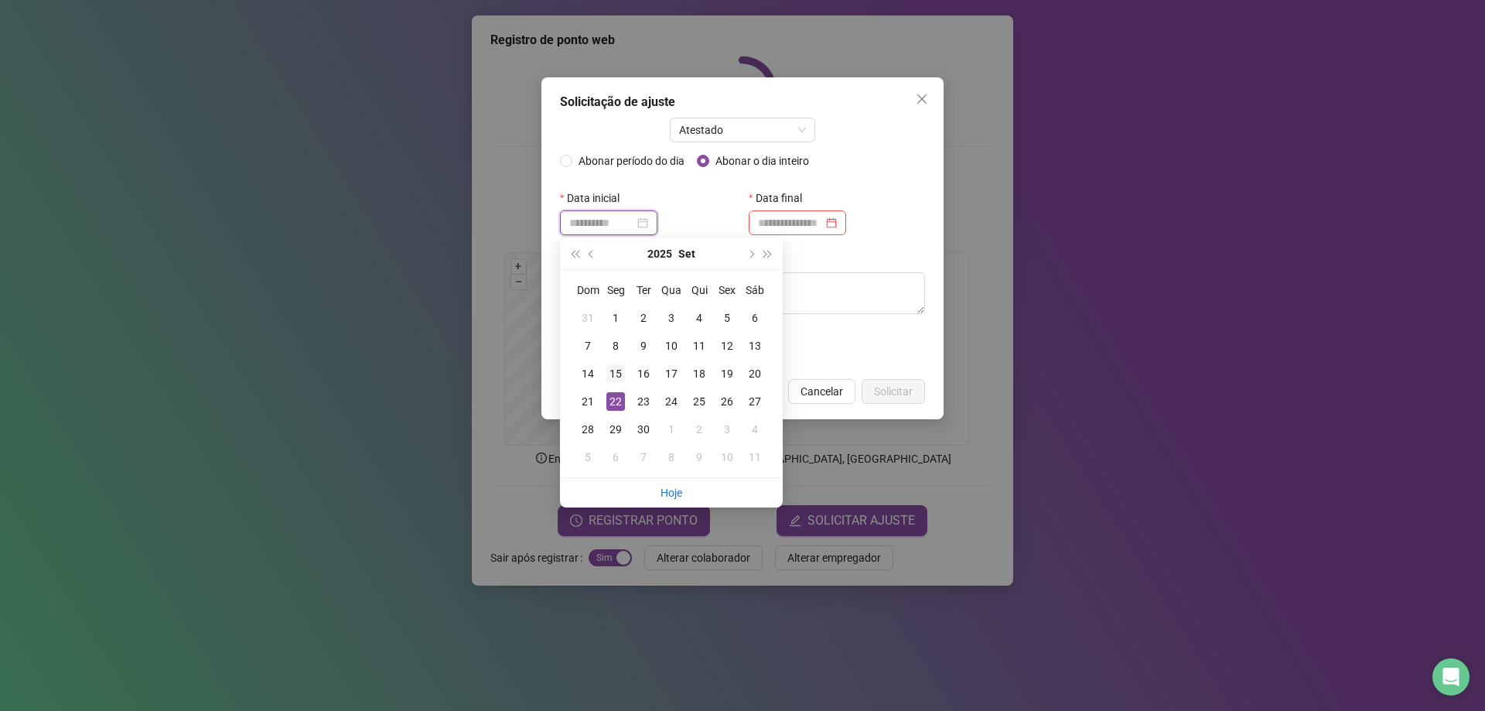
type input "**********"
click at [611, 373] on div "15" at bounding box center [615, 373] width 19 height 19
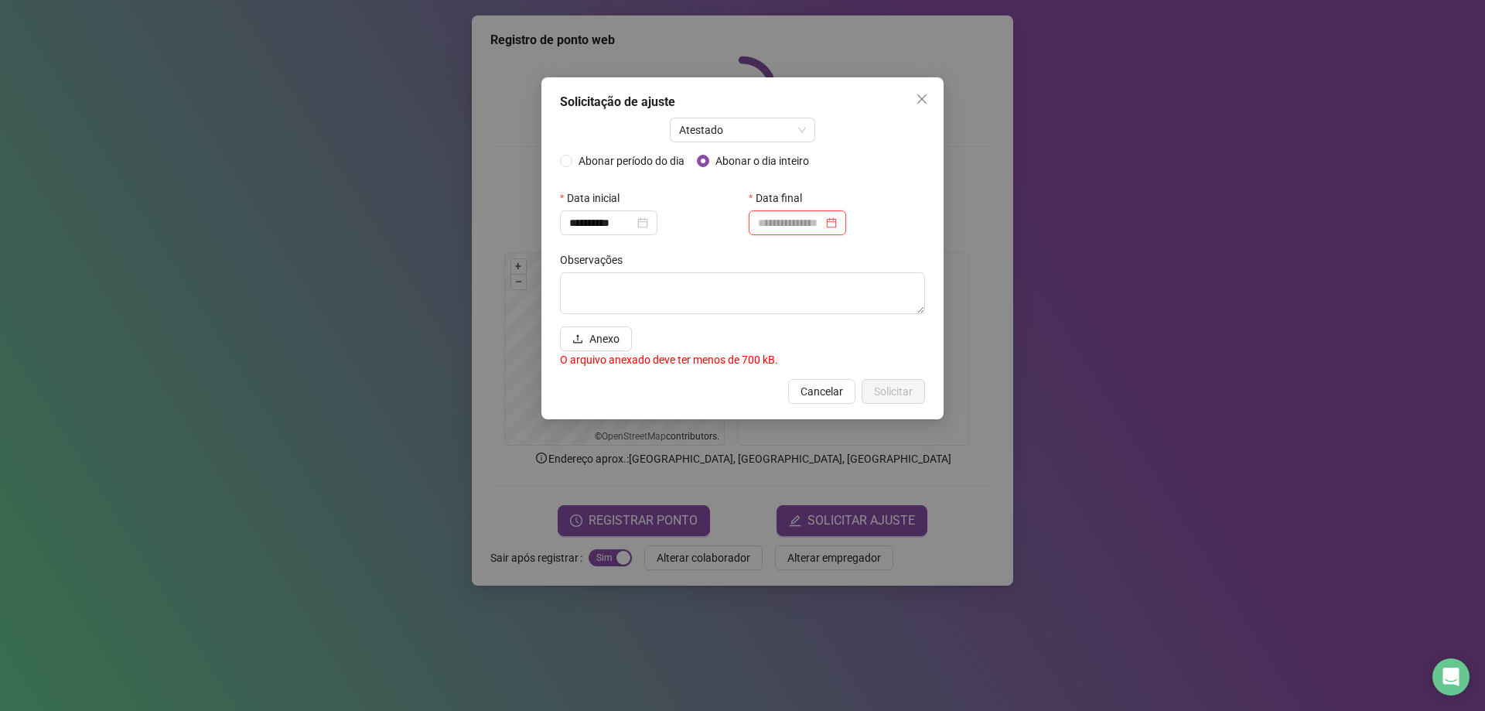
click at [771, 218] on input at bounding box center [790, 222] width 65 height 17
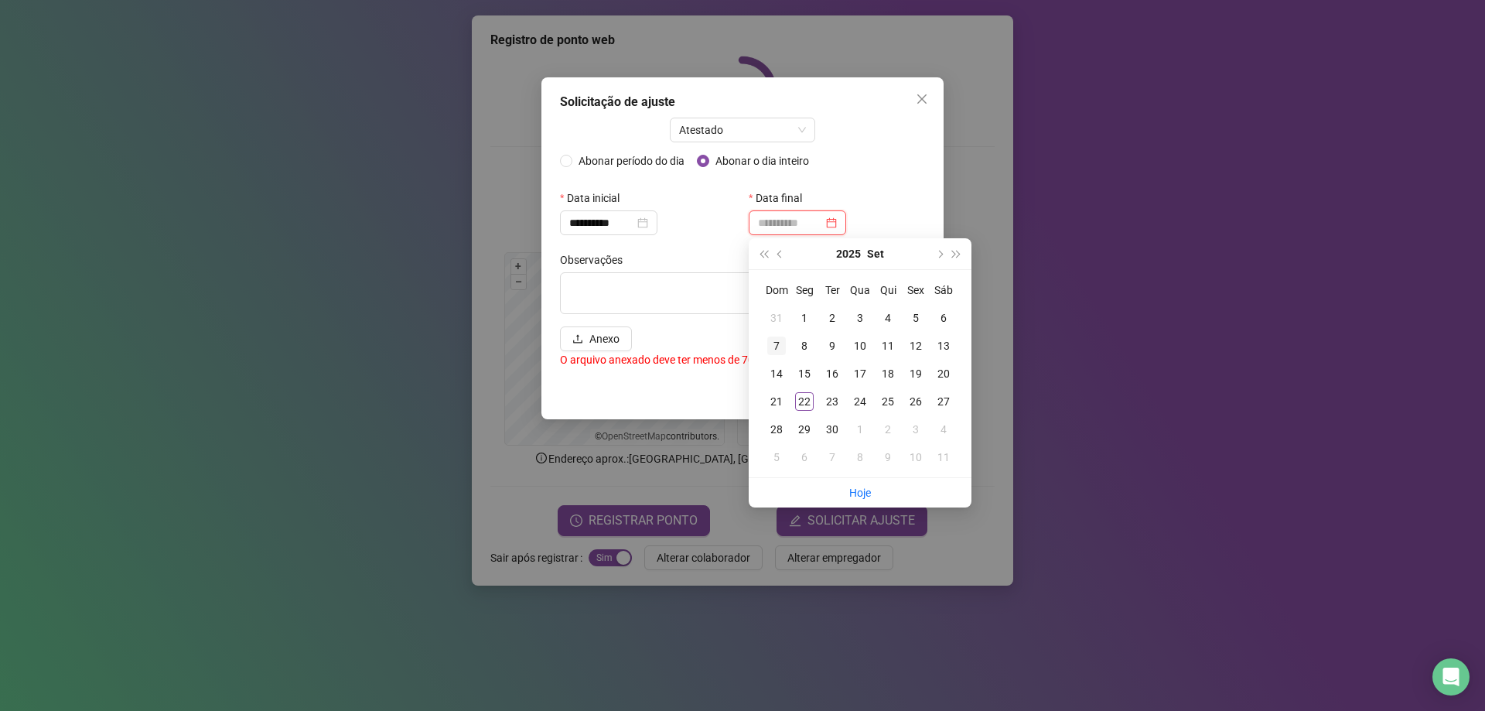
type input "**********"
click at [838, 374] on div "16" at bounding box center [832, 373] width 19 height 19
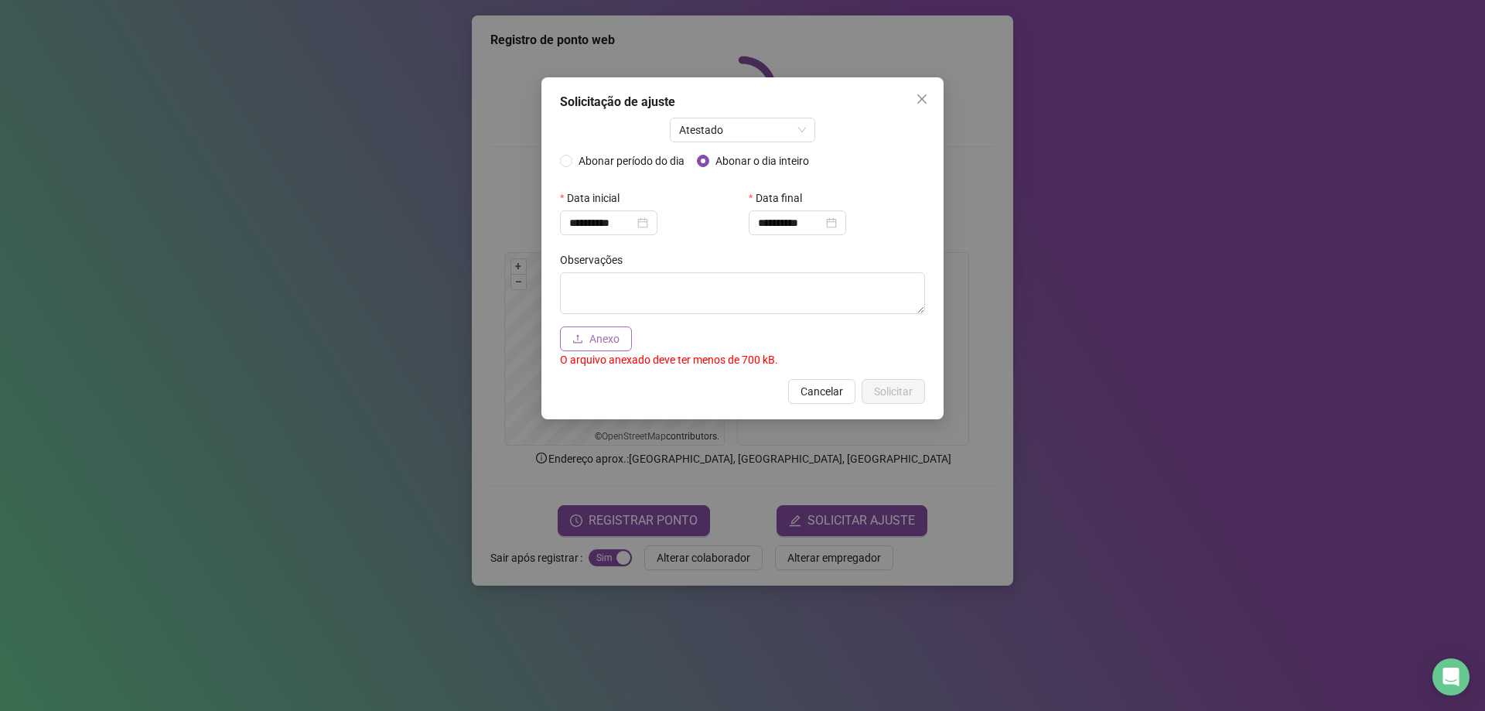
click at [615, 341] on span "Anexo" at bounding box center [604, 338] width 30 height 17
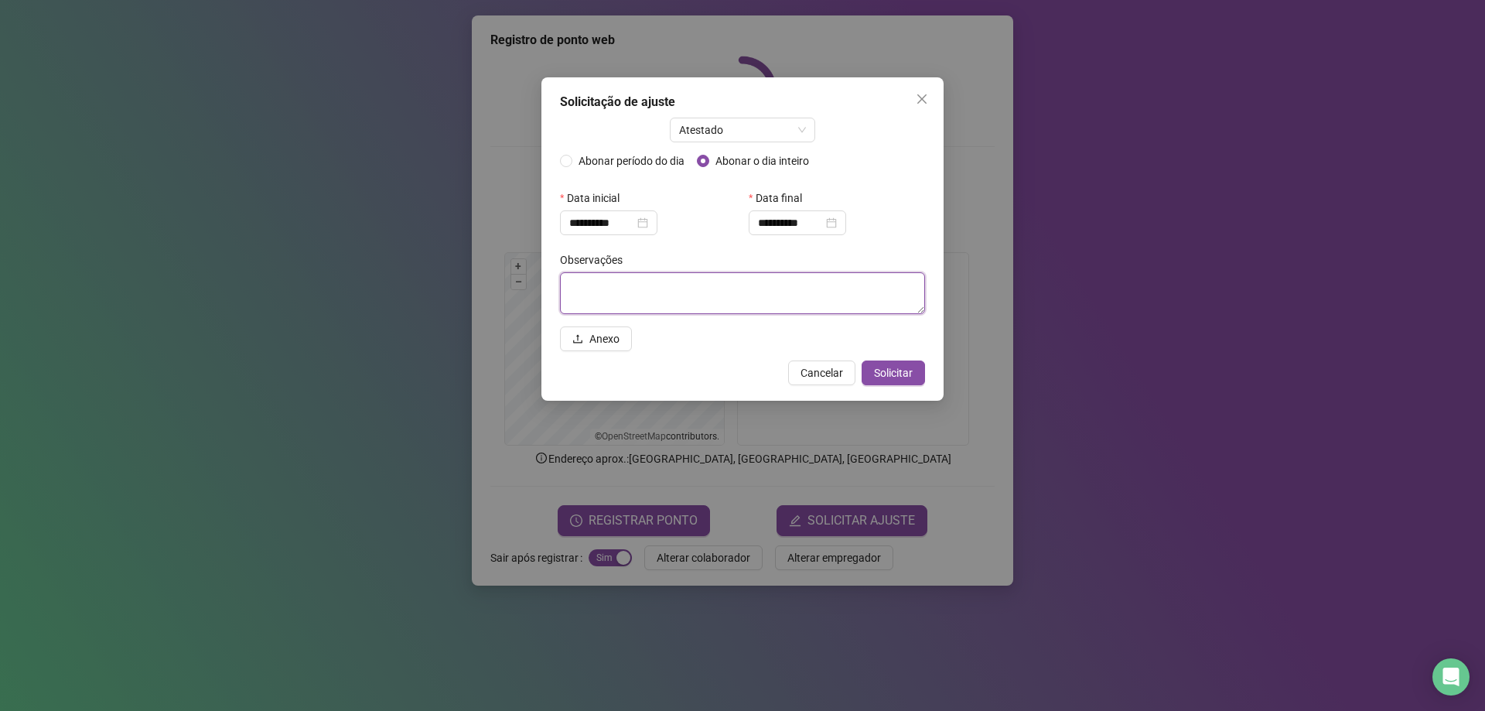
click at [753, 292] on textarea at bounding box center [742, 293] width 365 height 42
type textarea "*"
click at [635, 285] on textarea "**********" at bounding box center [742, 293] width 365 height 42
type textarea "**********"
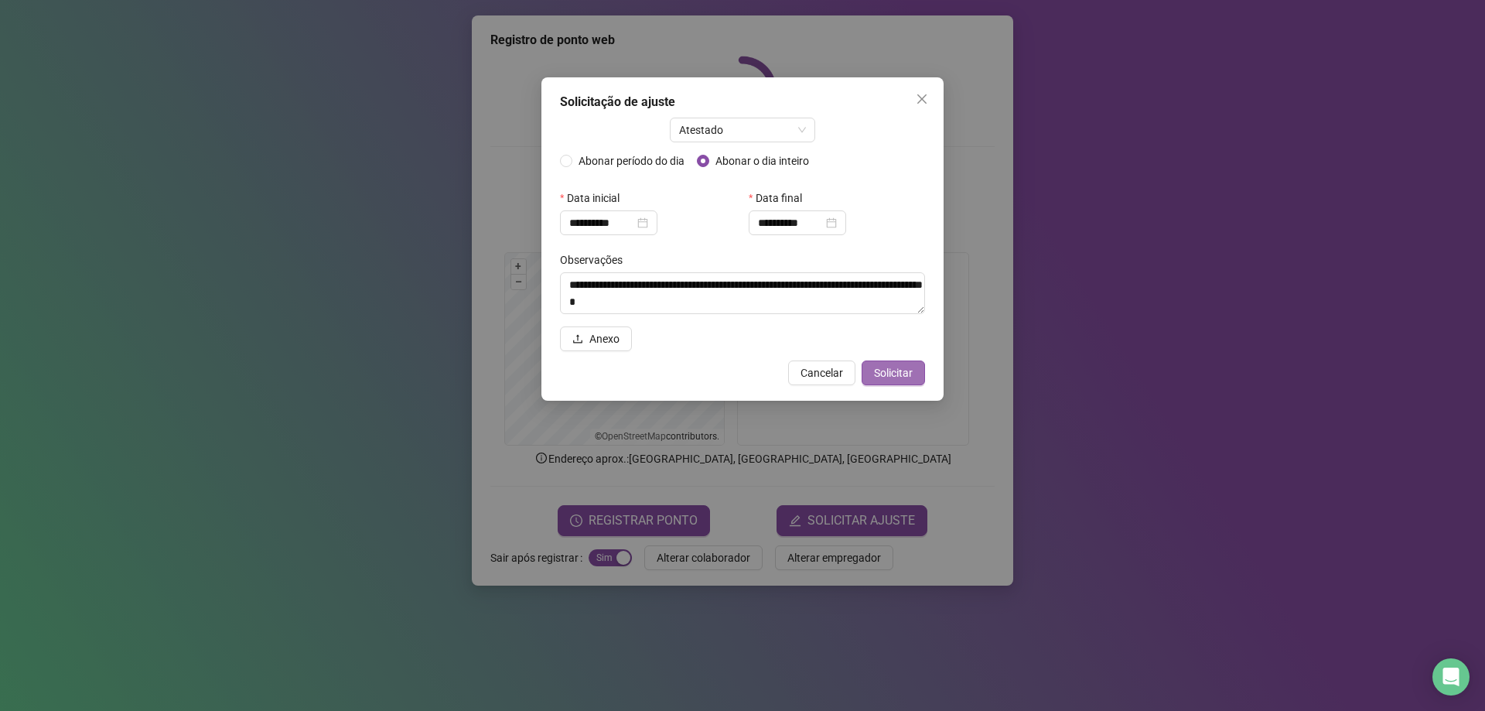
click at [915, 371] on button "Solicitar" at bounding box center [893, 372] width 63 height 25
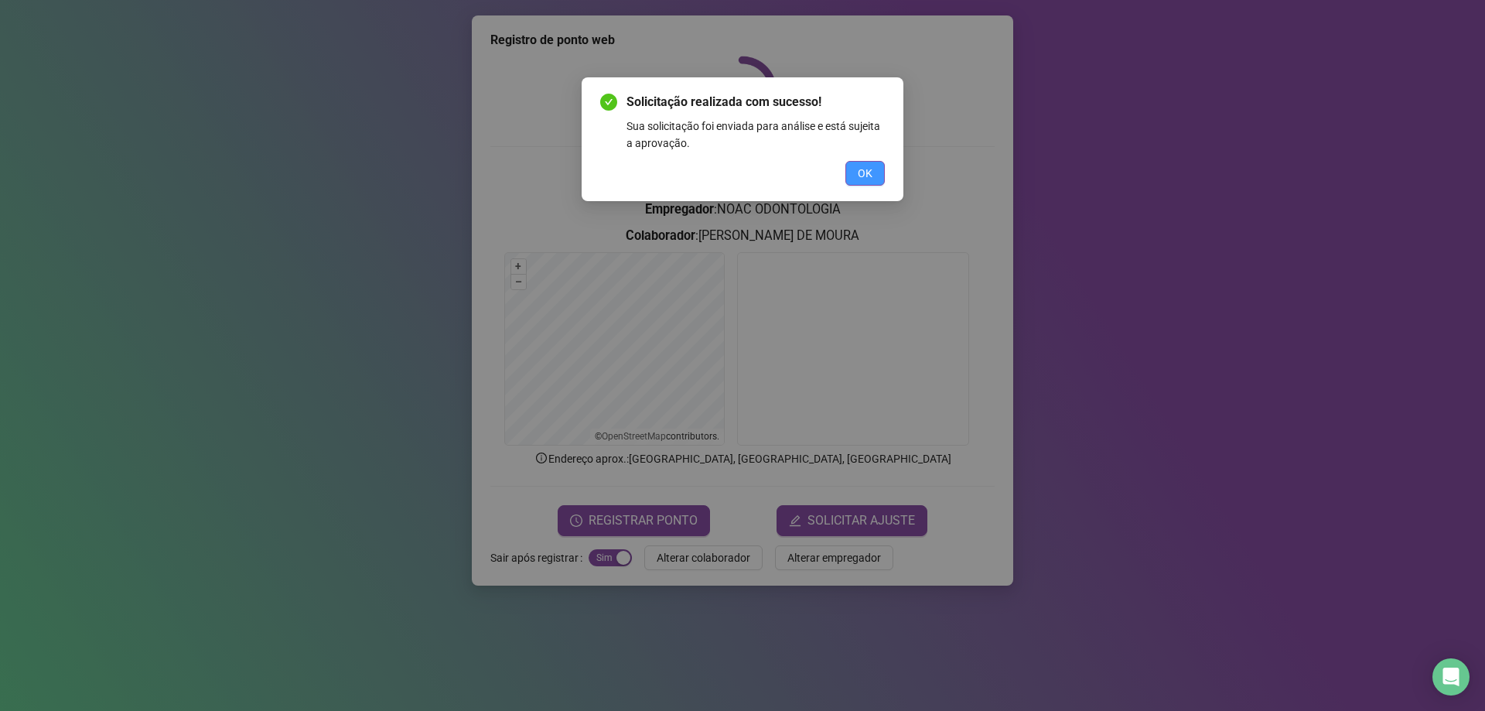
click at [854, 175] on button "OK" at bounding box center [864, 173] width 39 height 25
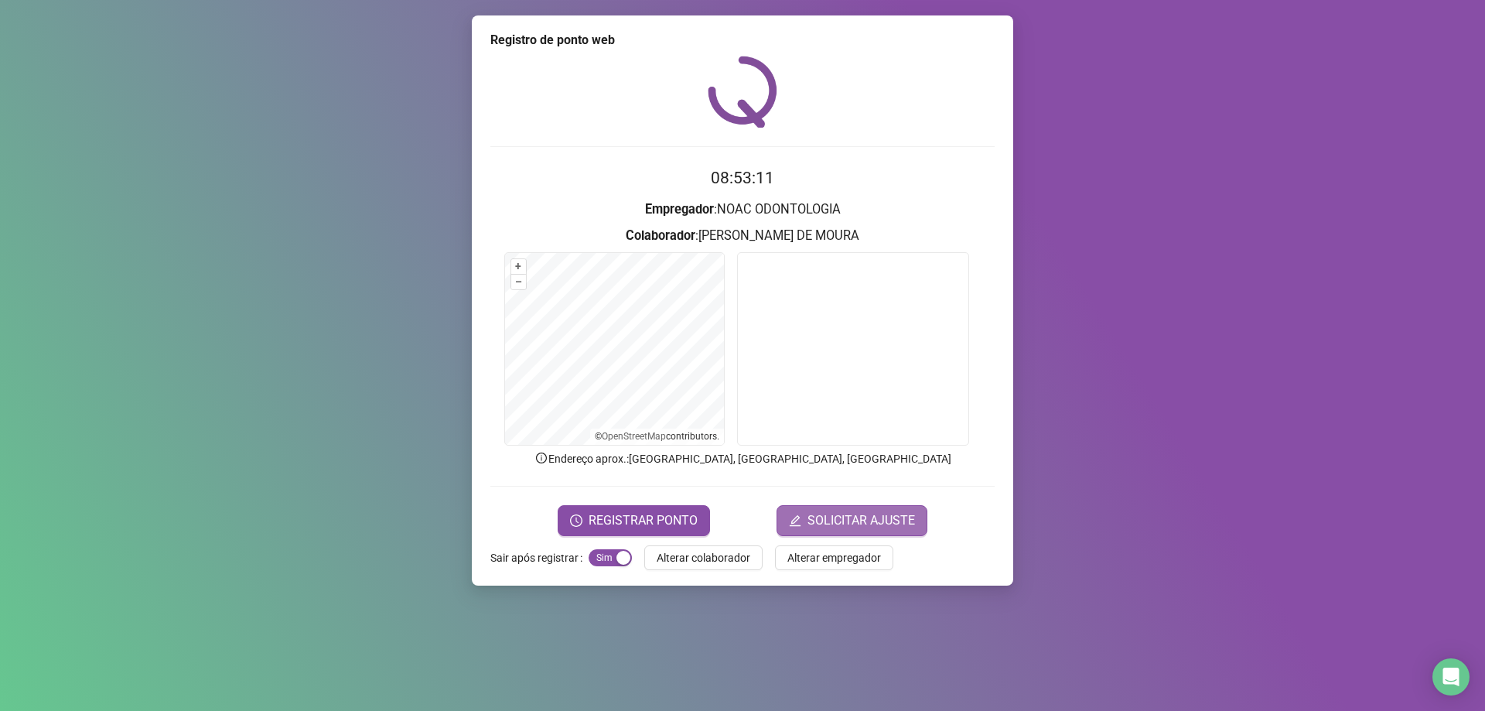
click at [875, 527] on span "SOLICITAR AJUSTE" at bounding box center [861, 520] width 108 height 19
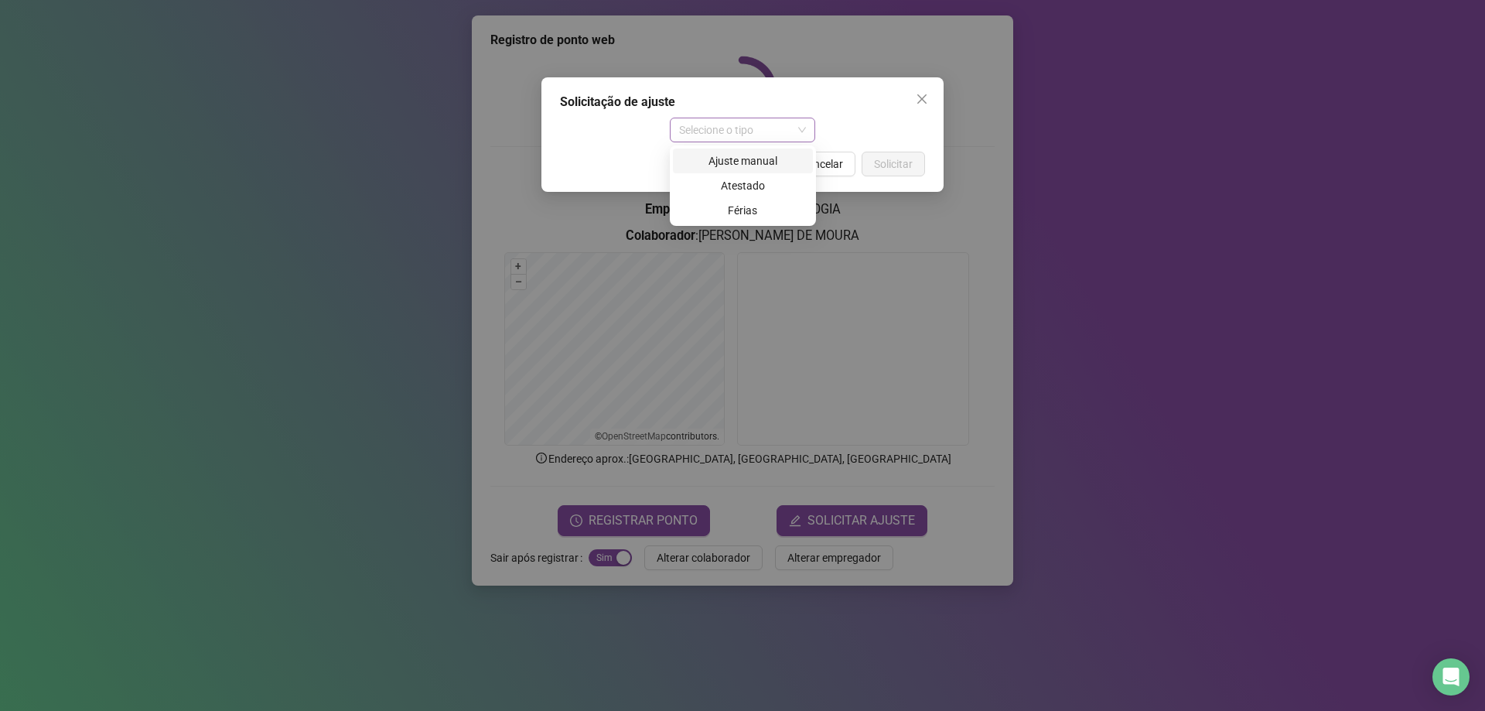
click at [763, 128] on span "Selecione o tipo" at bounding box center [743, 129] width 128 height 23
click at [769, 154] on div "Ajuste manual" at bounding box center [742, 160] width 121 height 17
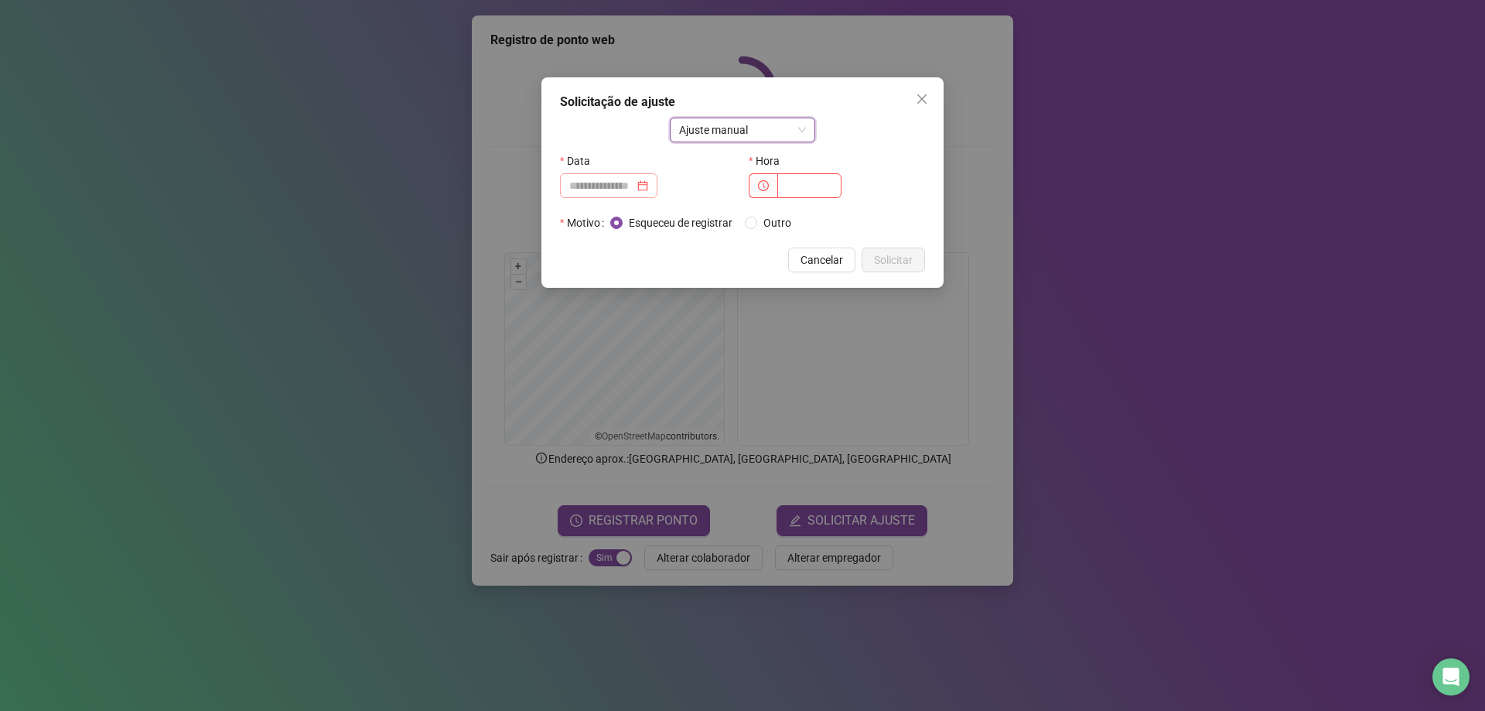
click at [656, 194] on div at bounding box center [608, 185] width 97 height 25
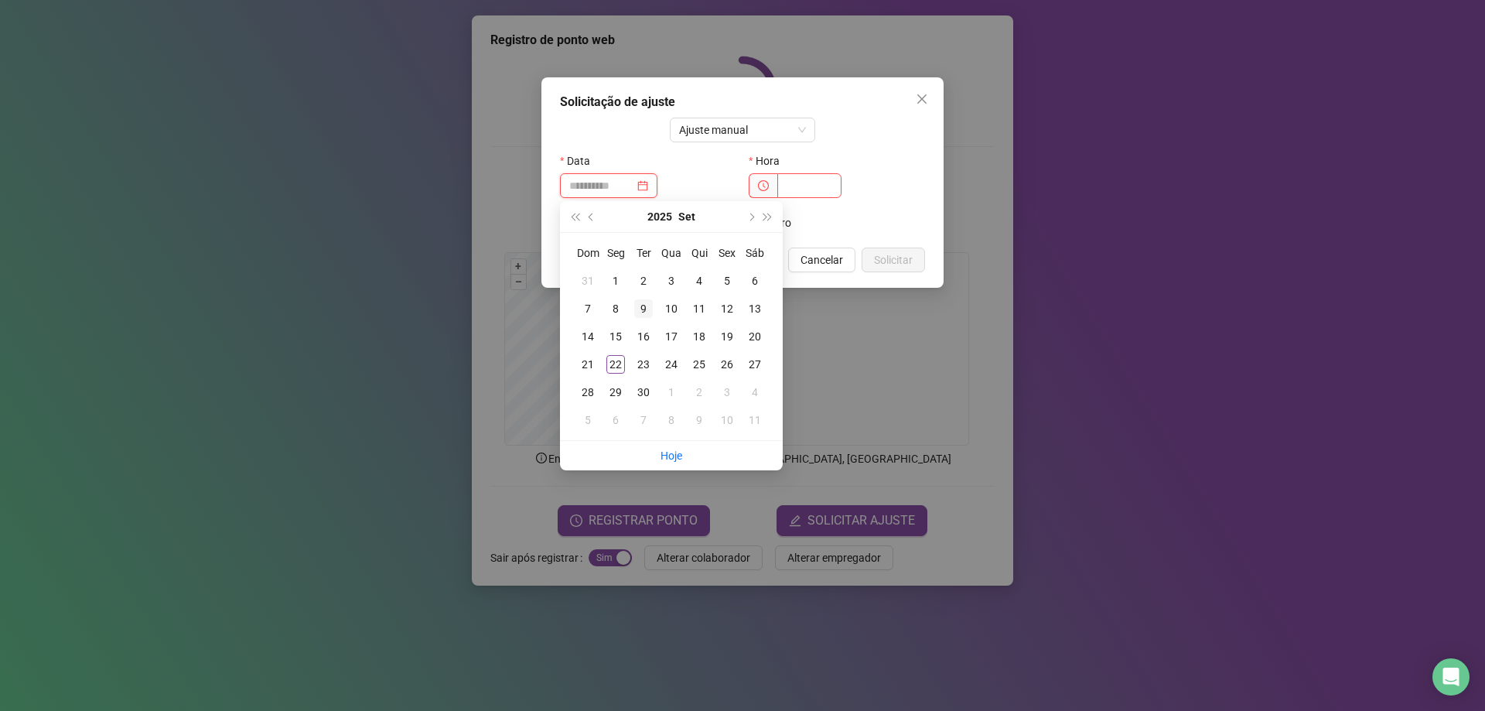
type input "**********"
click at [647, 305] on div "9" at bounding box center [643, 308] width 19 height 19
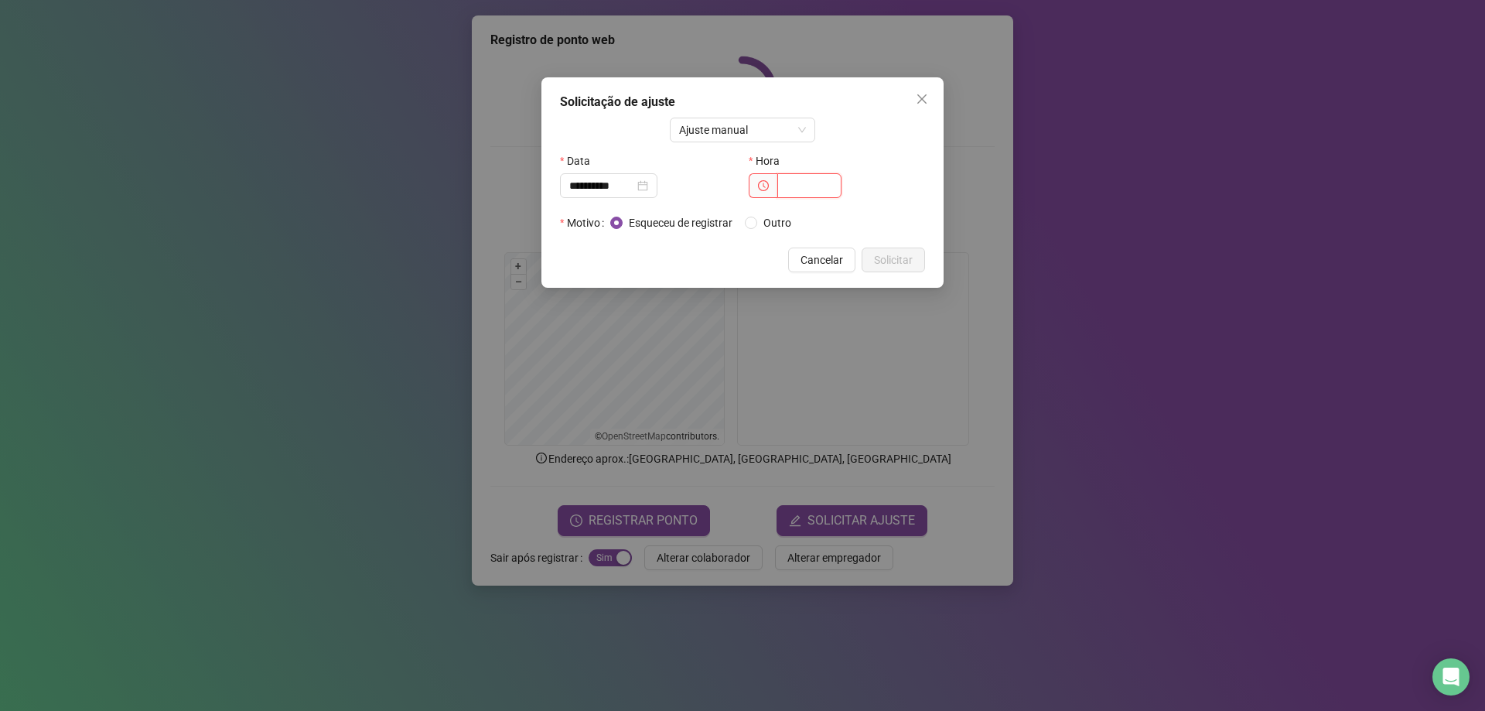
click at [800, 190] on input "text" at bounding box center [809, 185] width 64 height 25
click at [768, 185] on icon "clock-circle" at bounding box center [763, 185] width 11 height 11
click at [795, 183] on input "text" at bounding box center [809, 185] width 64 height 25
type input "*****"
click at [905, 260] on span "Solicitar" at bounding box center [893, 259] width 39 height 17
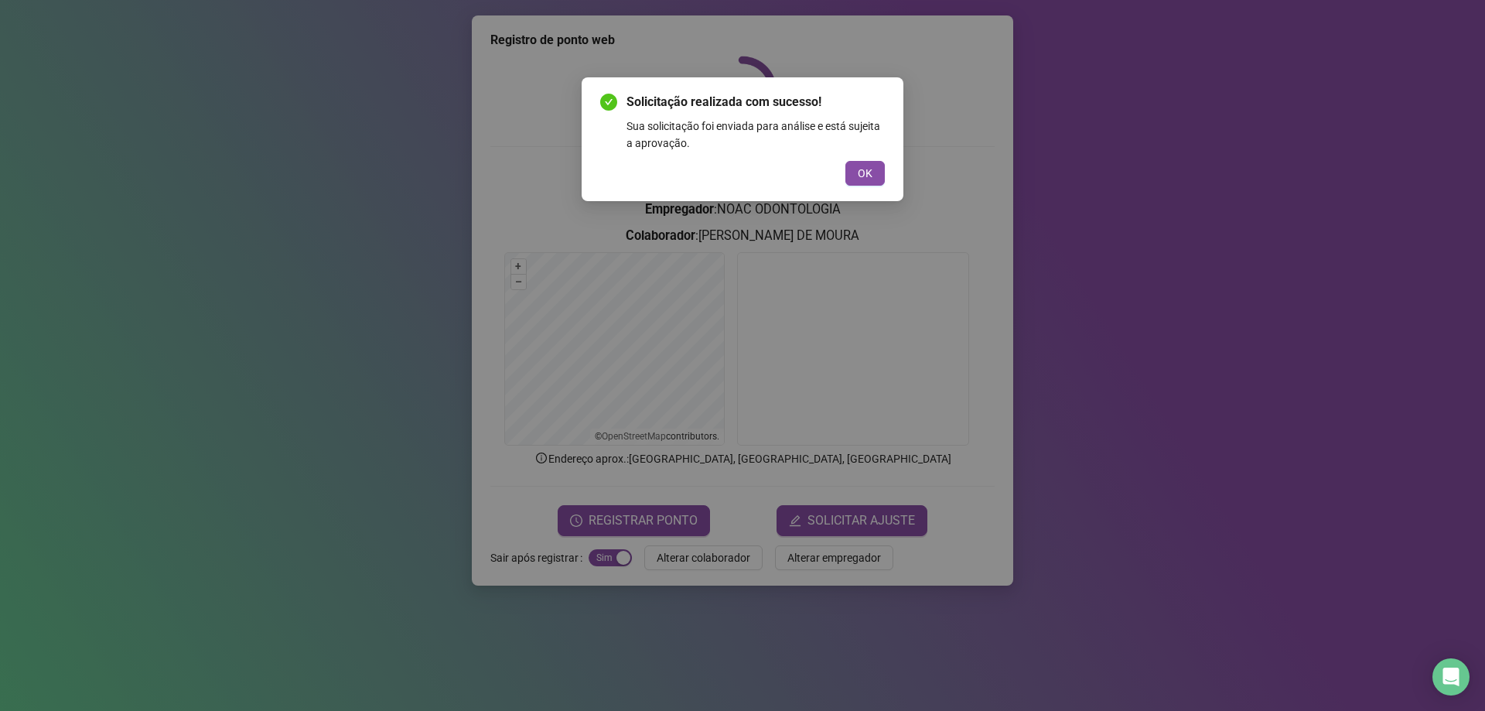
click at [859, 159] on div "Solicitação realizada com sucesso! Sua solicitação foi enviada para análise e e…" at bounding box center [742, 139] width 285 height 93
click at [867, 174] on span "OK" at bounding box center [865, 173] width 15 height 17
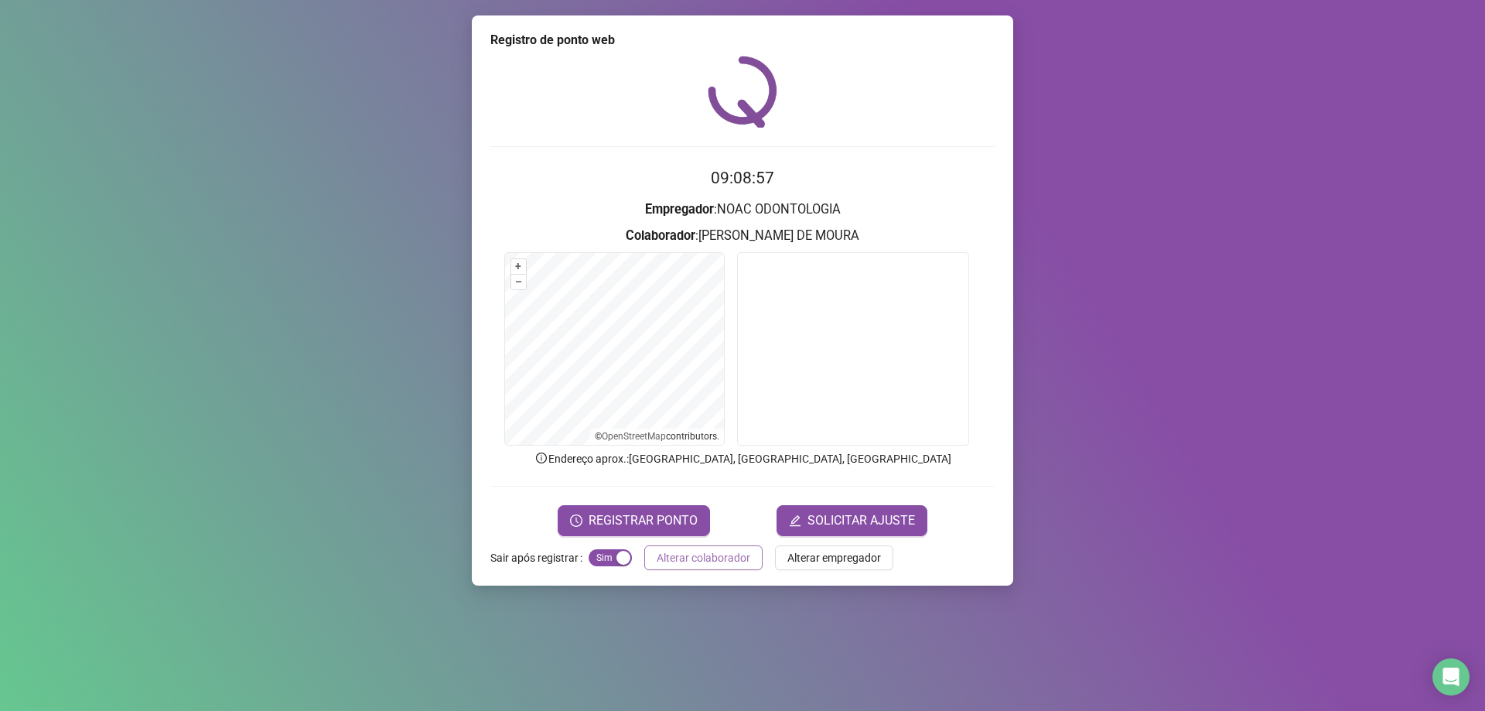
click at [702, 564] on span "Alterar colaborador" at bounding box center [704, 557] width 94 height 17
